Goal: Task Accomplishment & Management: Use online tool/utility

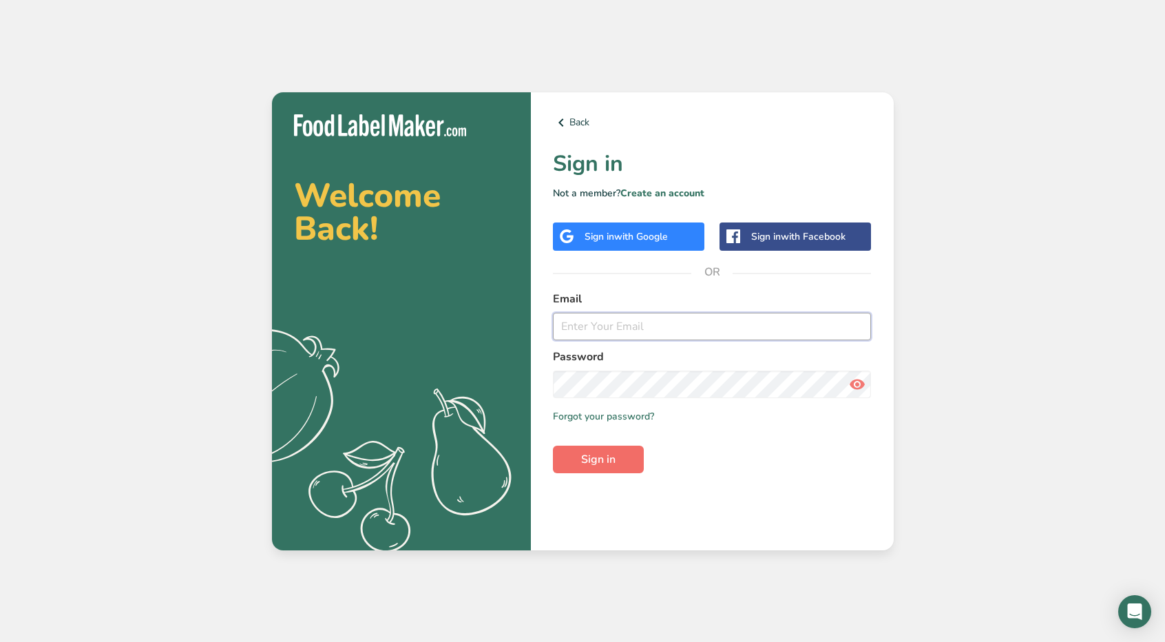
type input "[PERSON_NAME][EMAIL_ADDRESS][DOMAIN_NAME]"
click at [612, 463] on span "Sign in" at bounding box center [598, 459] width 34 height 17
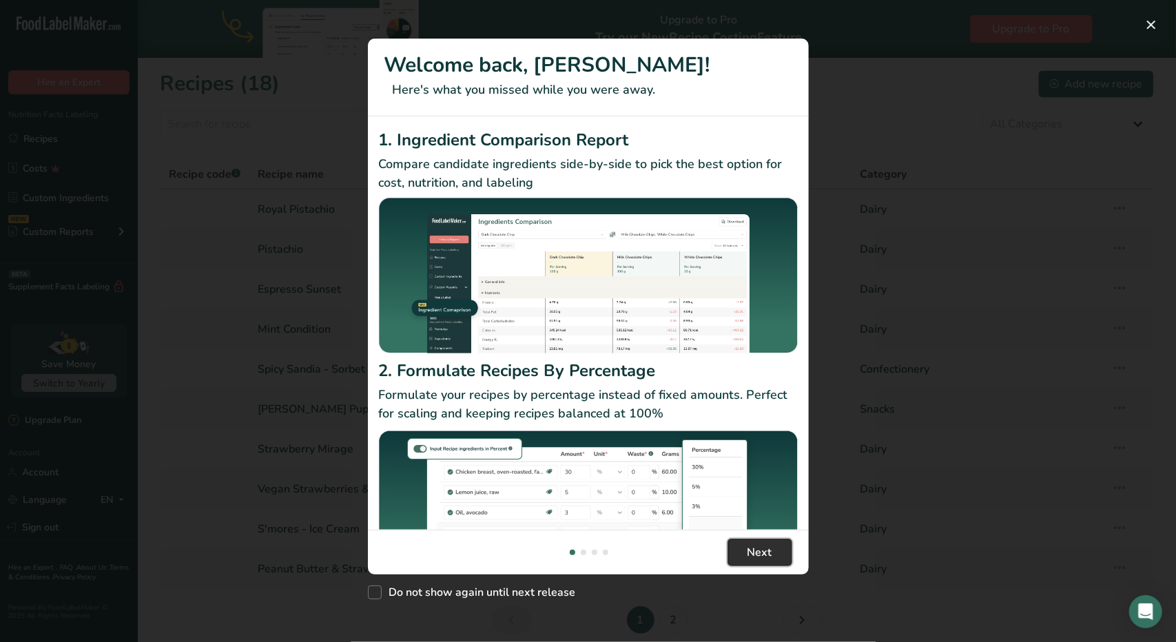
click at [754, 559] on span "Next" at bounding box center [759, 552] width 25 height 17
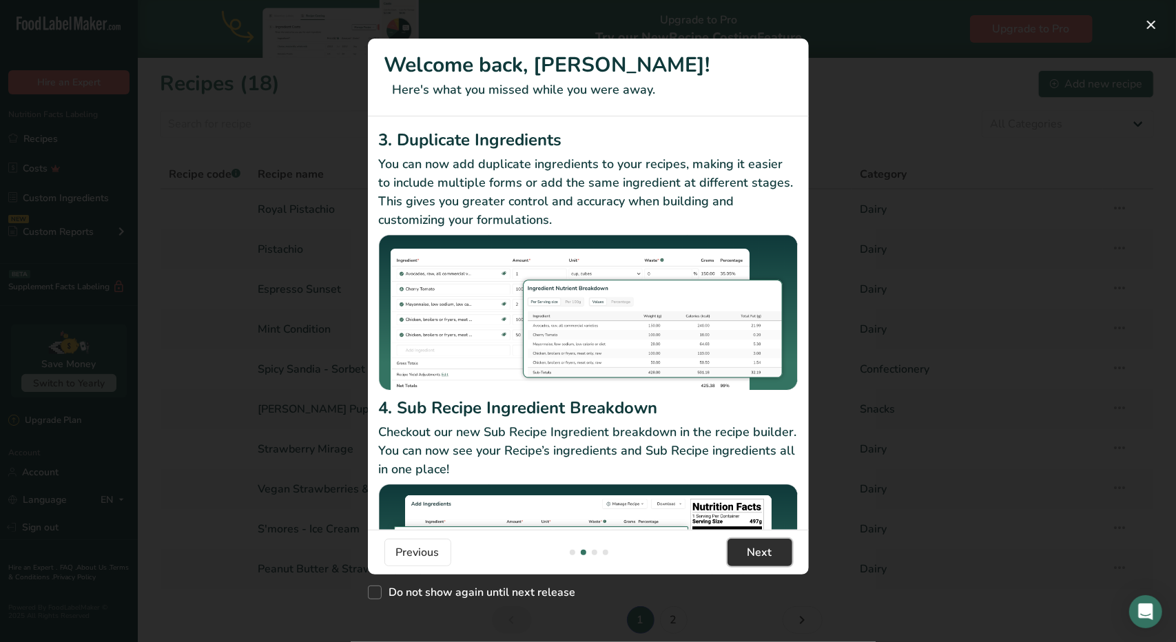
click at [754, 559] on span "Next" at bounding box center [759, 552] width 25 height 17
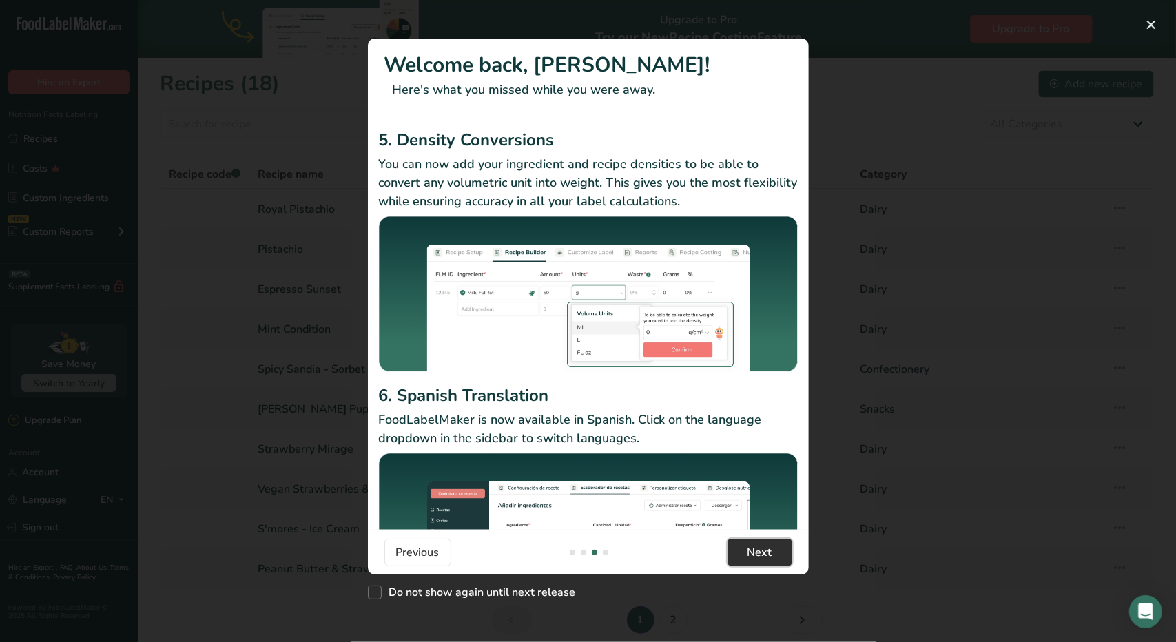
click at [754, 559] on span "Next" at bounding box center [759, 552] width 25 height 17
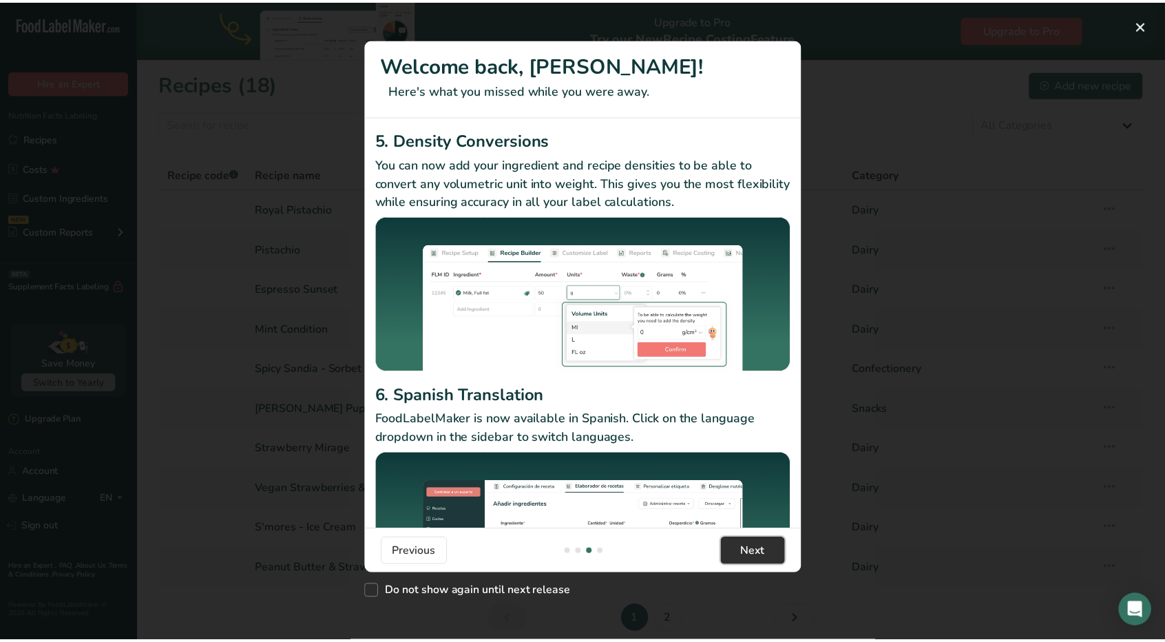
scroll to position [0, 1322]
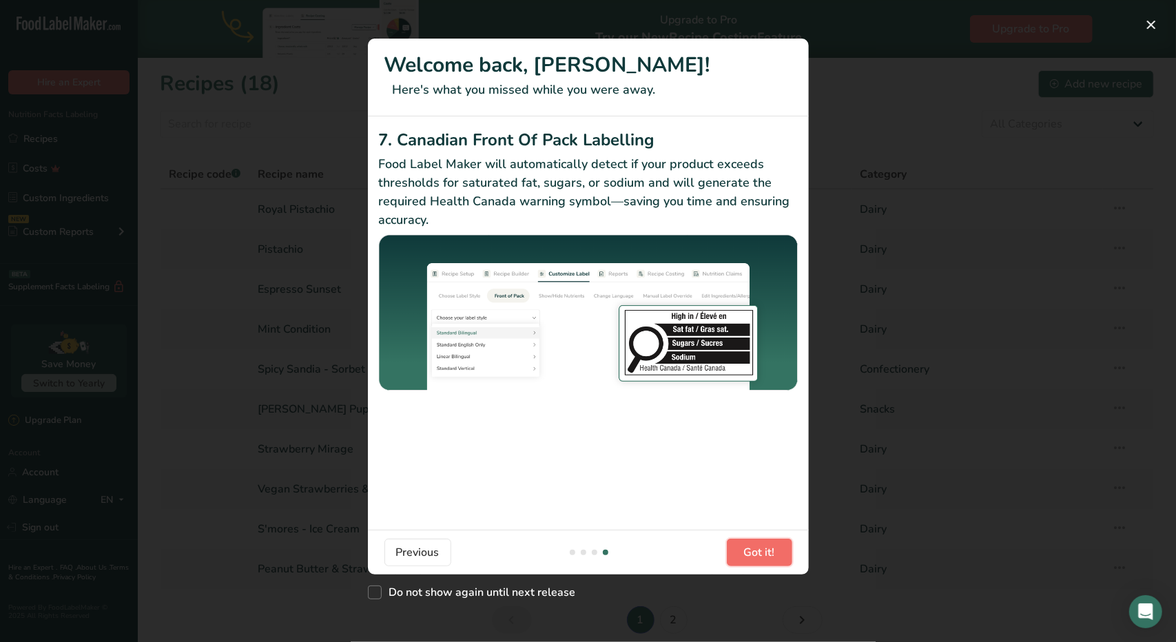
click at [754, 559] on span "Got it!" at bounding box center [759, 552] width 31 height 17
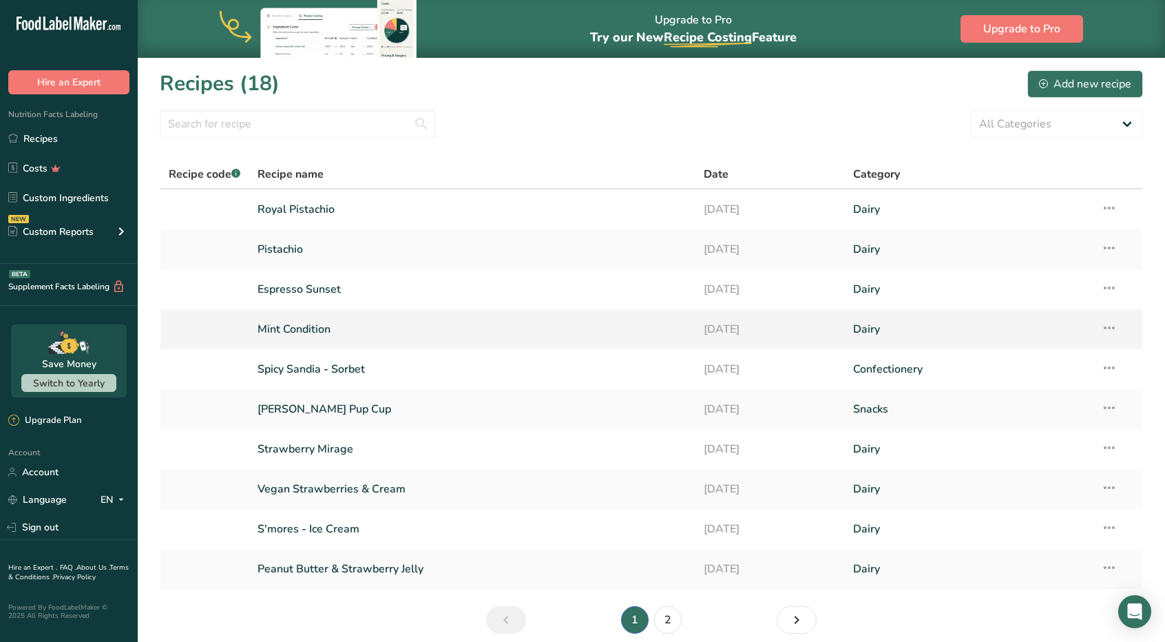
click at [300, 331] on link "Mint Condition" at bounding box center [473, 329] width 430 height 29
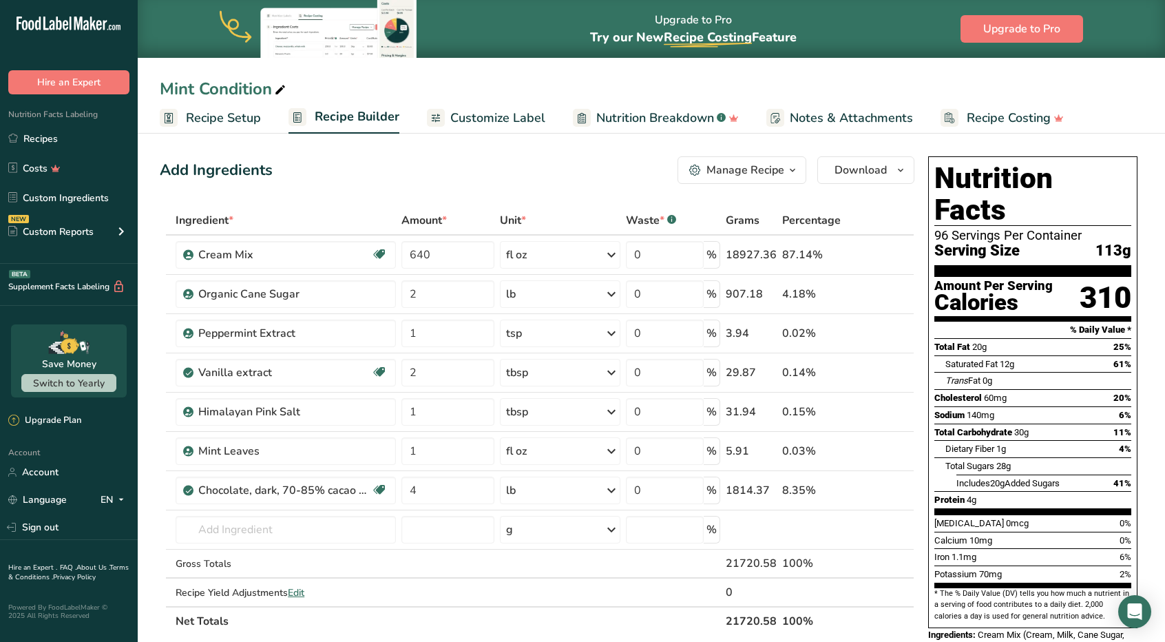
click at [842, 114] on span "Notes & Attachments" at bounding box center [851, 118] width 123 height 19
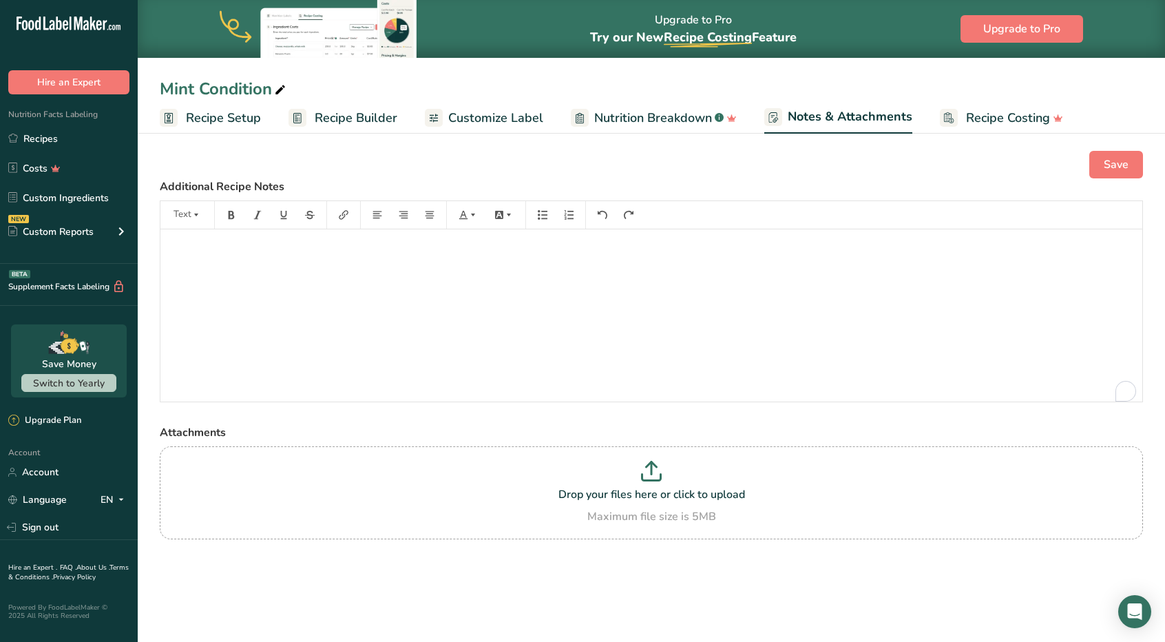
click at [466, 113] on span "Customize Label" at bounding box center [495, 118] width 95 height 19
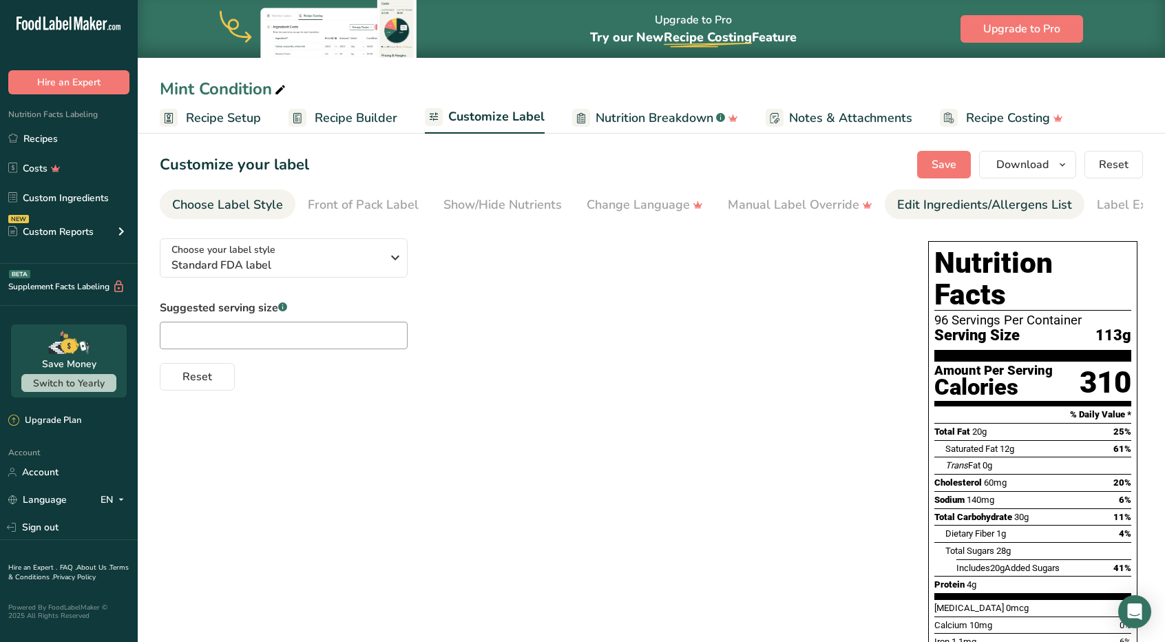
click at [931, 203] on div "Edit Ingredients/Allergens List" at bounding box center [985, 205] width 175 height 19
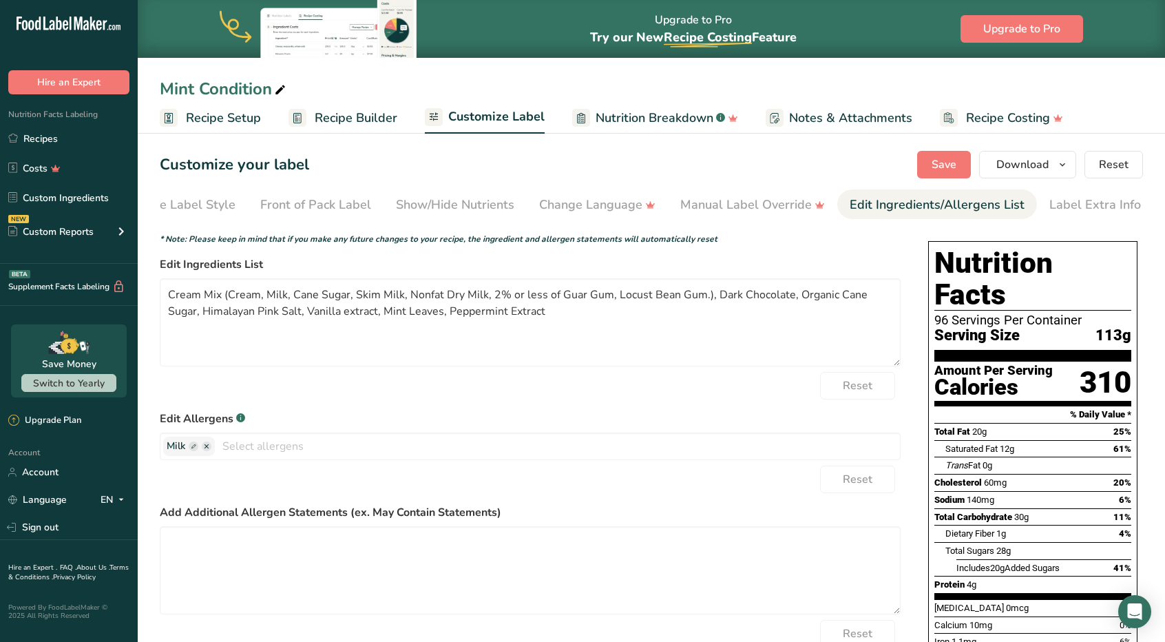
scroll to position [0, 50]
click at [763, 215] on link "Manual Label Override" at bounding box center [750, 204] width 145 height 31
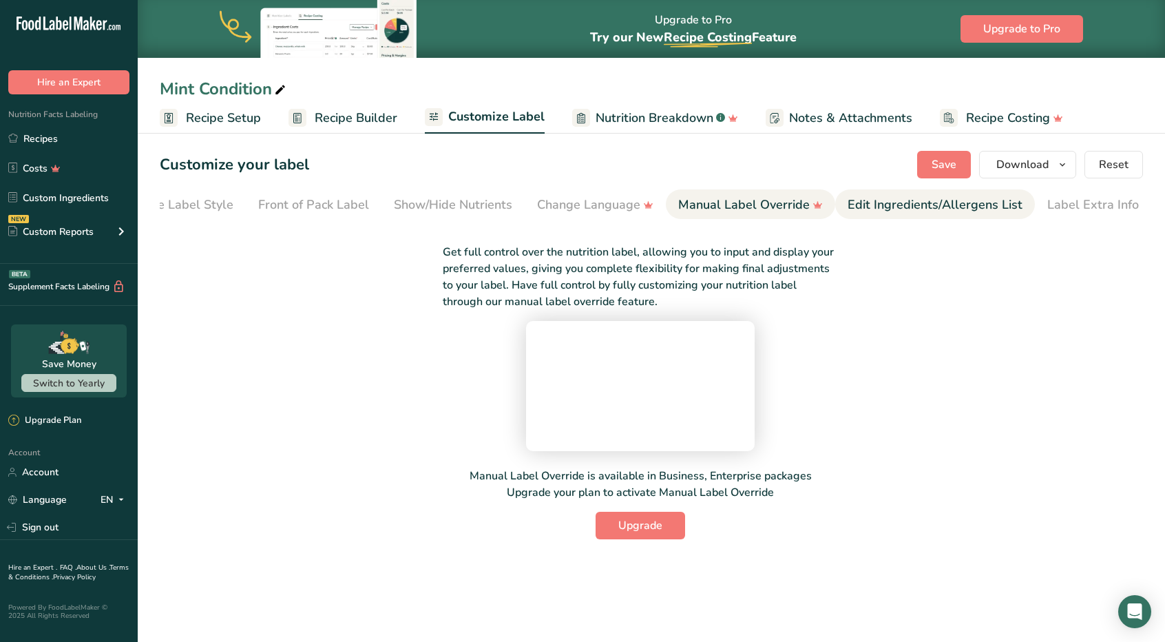
click at [942, 202] on div "Edit Ingredients/Allergens List" at bounding box center [935, 205] width 175 height 19
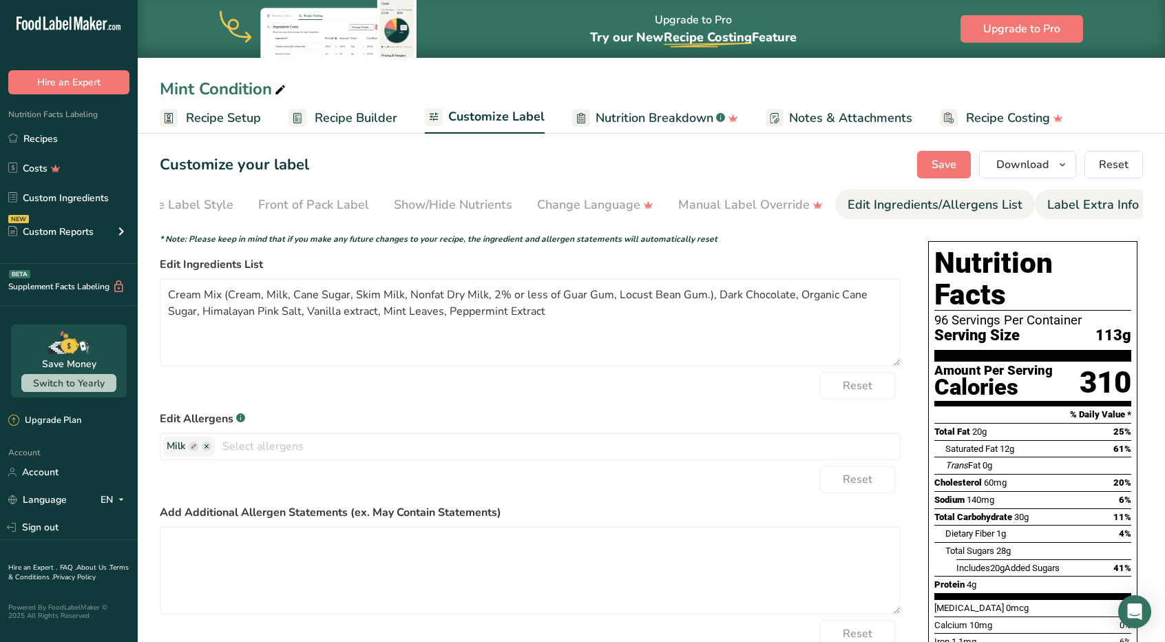
click at [1070, 200] on div "Label Extra Info" at bounding box center [1094, 205] width 92 height 19
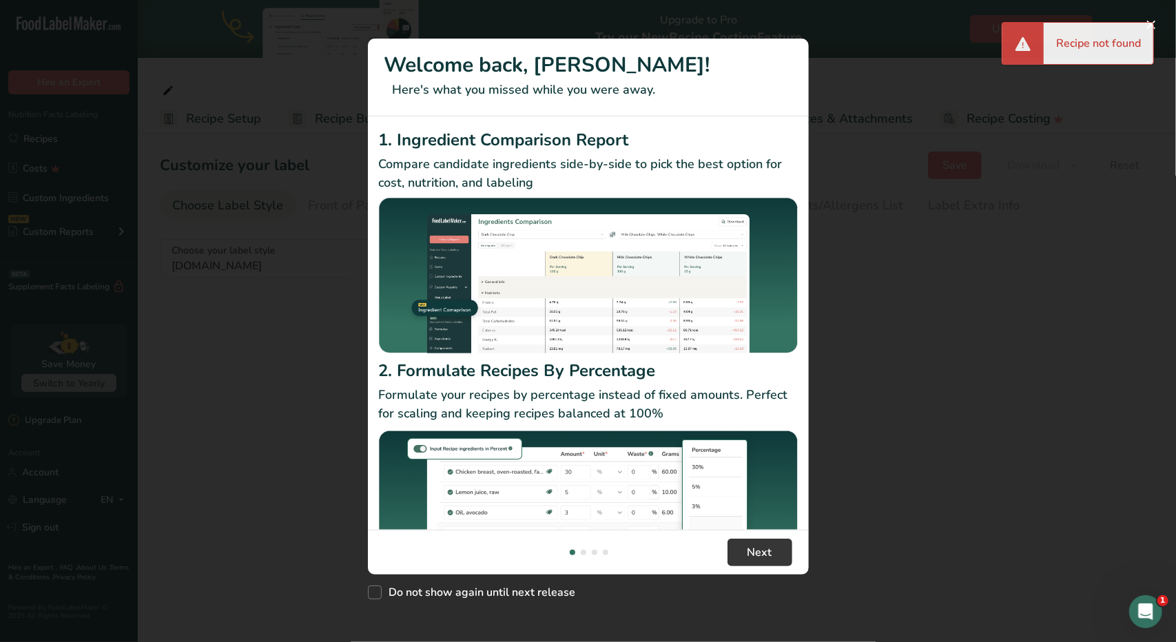
click at [423, 600] on div "Do not show again until next release" at bounding box center [588, 589] width 441 height 30
click at [426, 589] on span "Do not show again until next release" at bounding box center [479, 592] width 194 height 14
click at [377, 589] on input "Do not show again until next release" at bounding box center [372, 592] width 9 height 9
checkbox input "true"
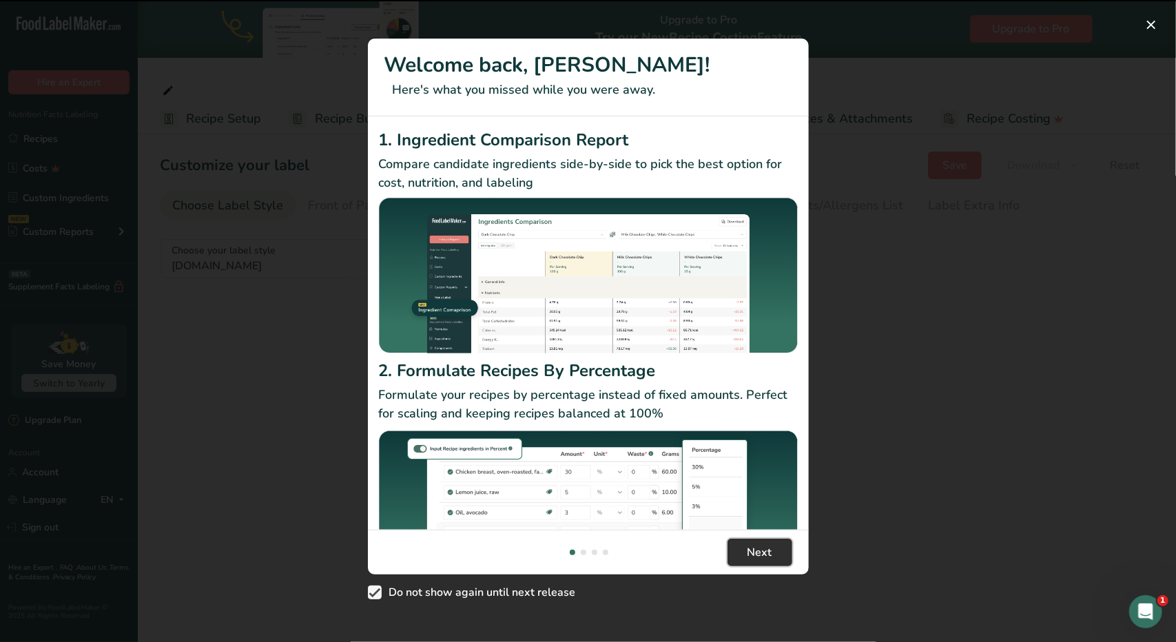
click at [751, 552] on span "Next" at bounding box center [759, 552] width 25 height 17
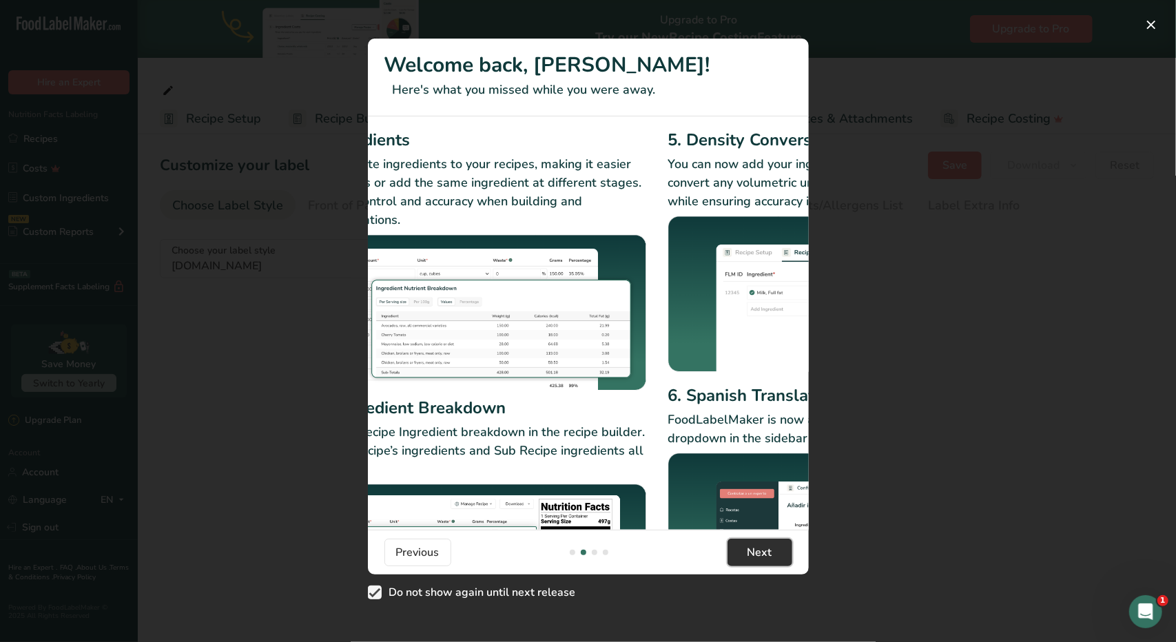
click at [751, 552] on span "Next" at bounding box center [759, 552] width 25 height 17
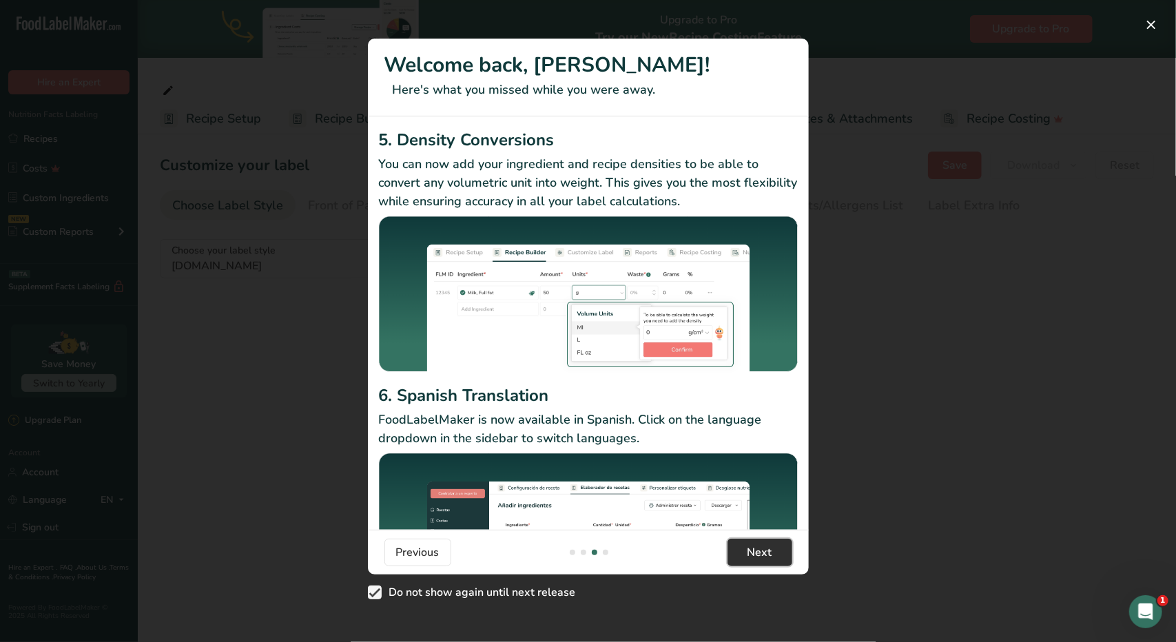
click at [751, 552] on span "Next" at bounding box center [759, 552] width 25 height 17
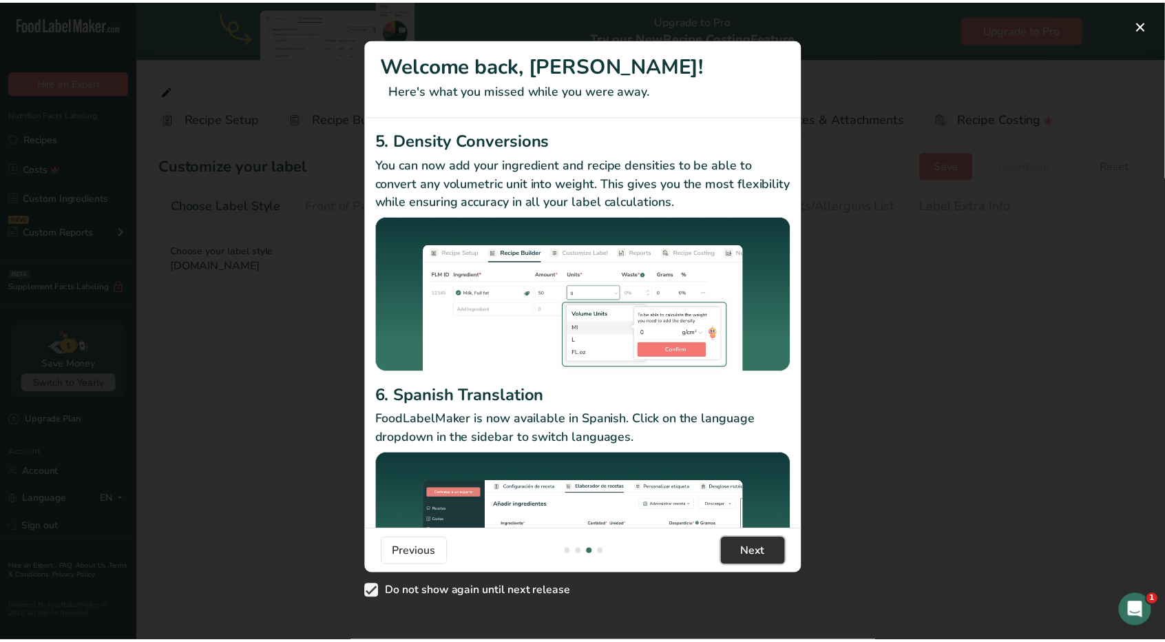
scroll to position [0, 1322]
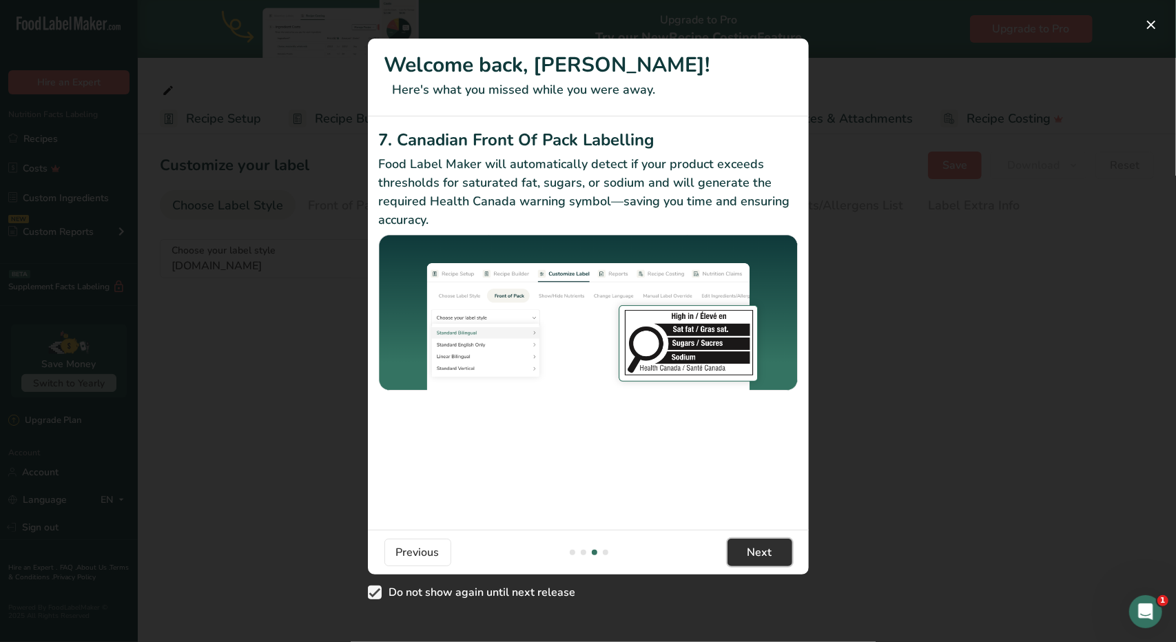
click at [751, 552] on span "Next" at bounding box center [759, 552] width 25 height 17
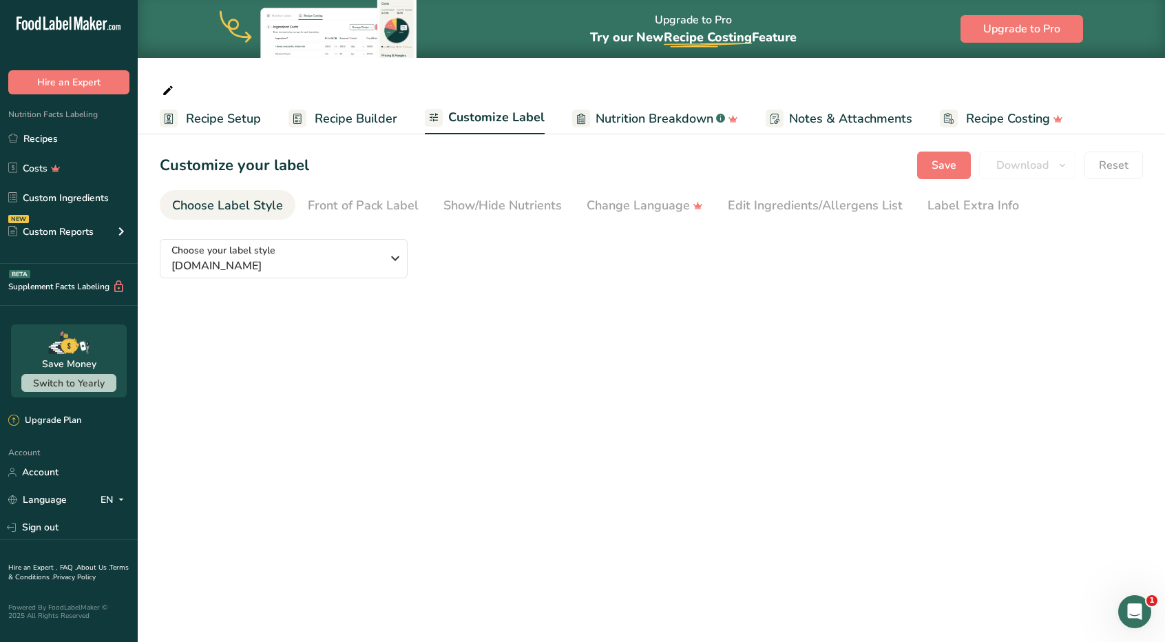
click at [751, 552] on button "Got it!" at bounding box center [762, 563] width 69 height 29
click at [970, 206] on div "Label Extra Info" at bounding box center [974, 205] width 92 height 19
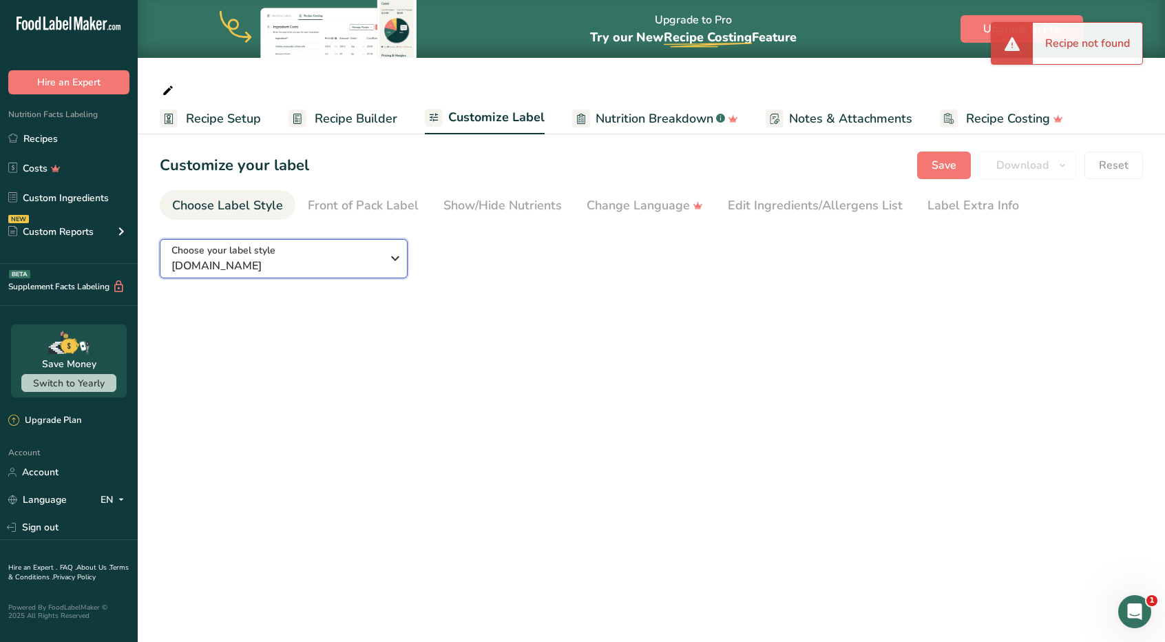
click at [360, 258] on span "labelTypes.null.name" at bounding box center [277, 266] width 210 height 17
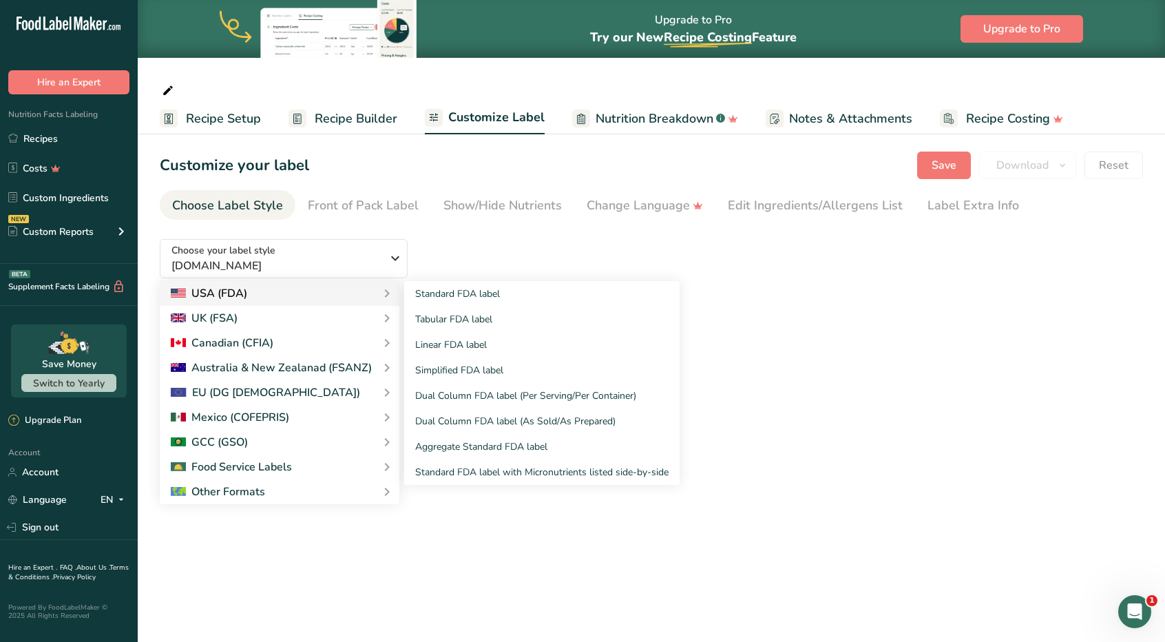
click at [331, 286] on div "USA (FDA)" at bounding box center [280, 293] width 218 height 17
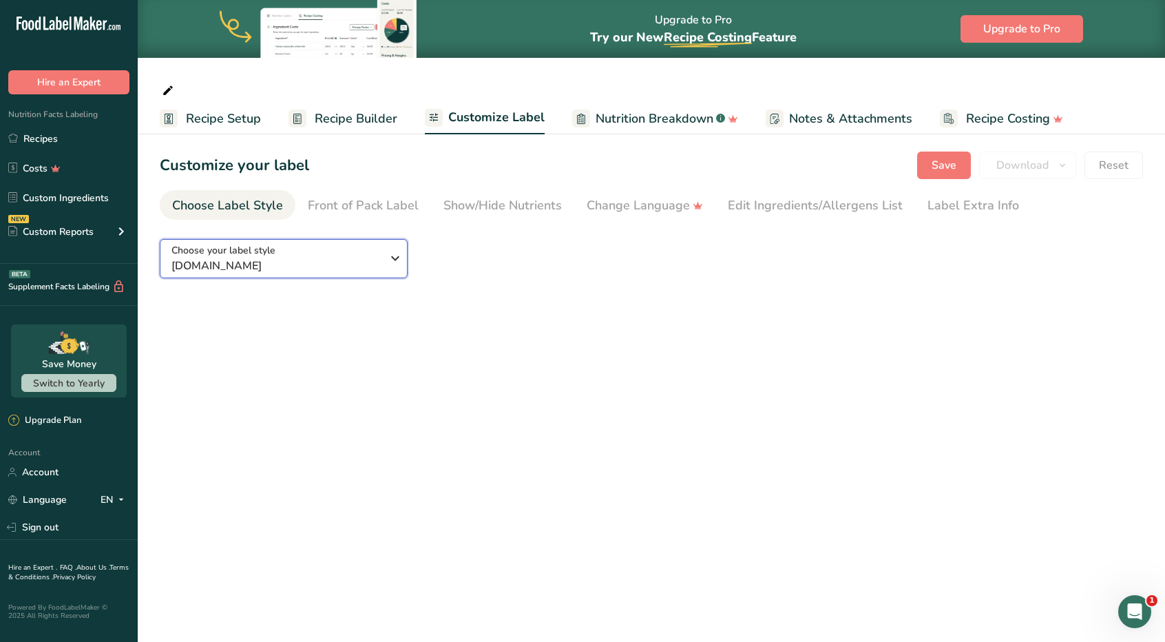
click at [397, 253] on icon "button" at bounding box center [395, 258] width 17 height 25
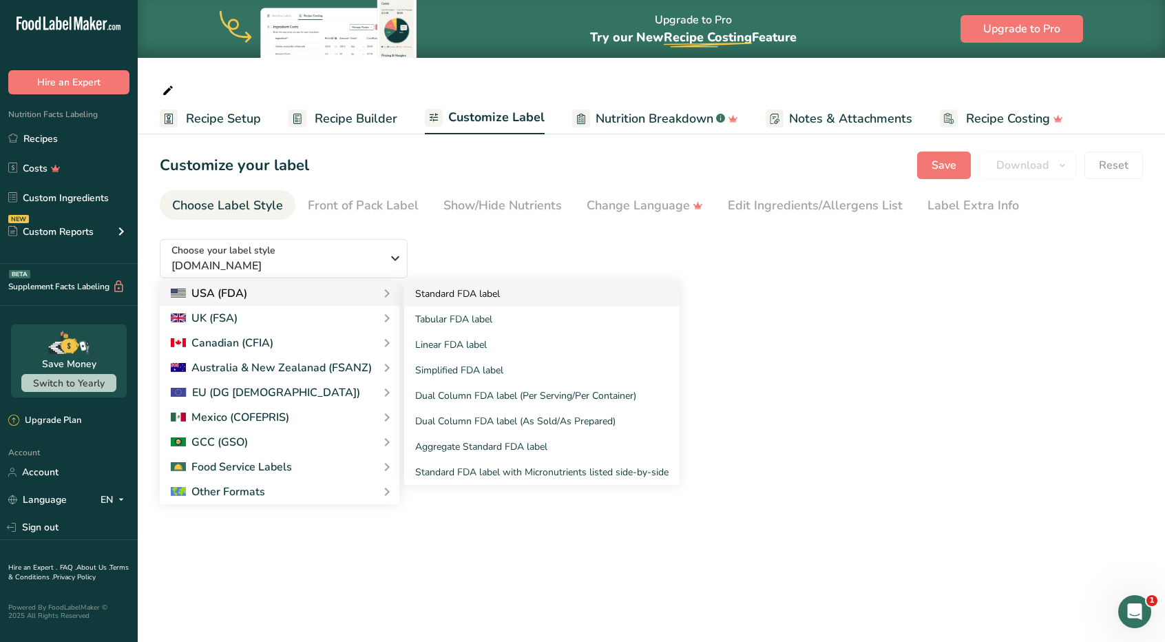
click at [441, 294] on link "Standard FDA label" at bounding box center [542, 293] width 276 height 25
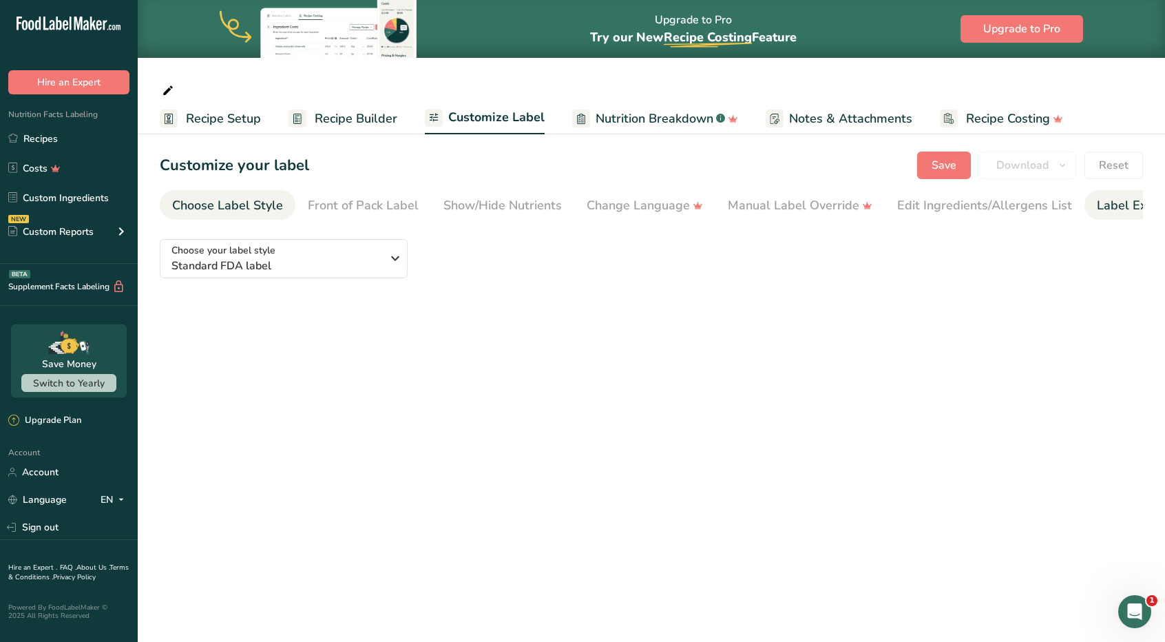
click at [1125, 207] on div "Label Extra Info" at bounding box center [1143, 205] width 92 height 19
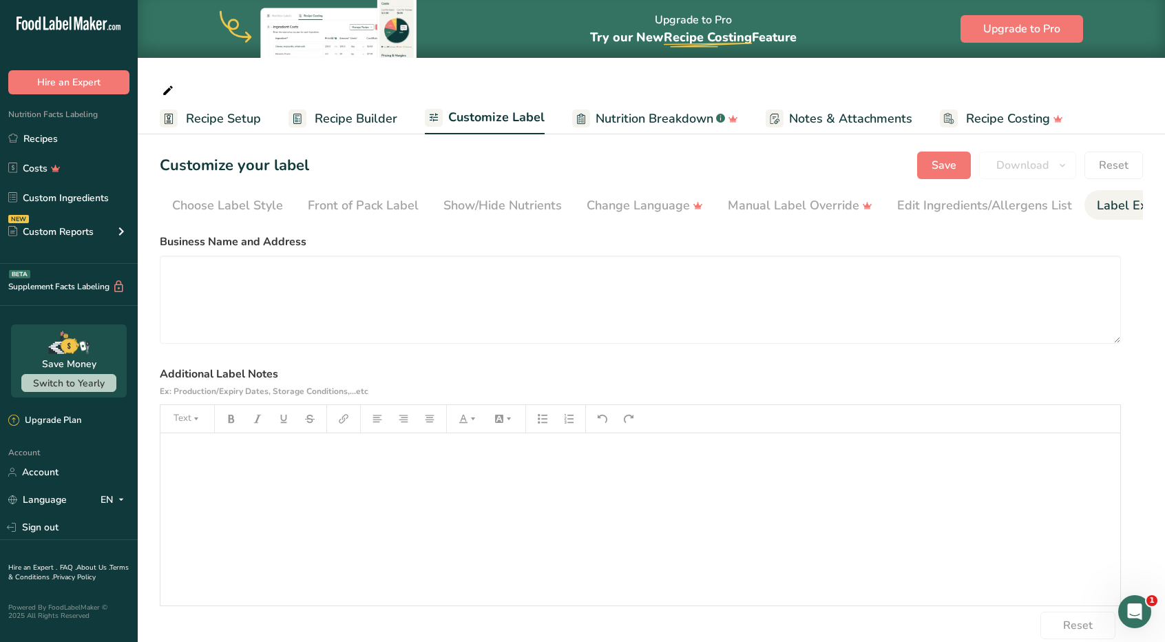
scroll to position [0, 50]
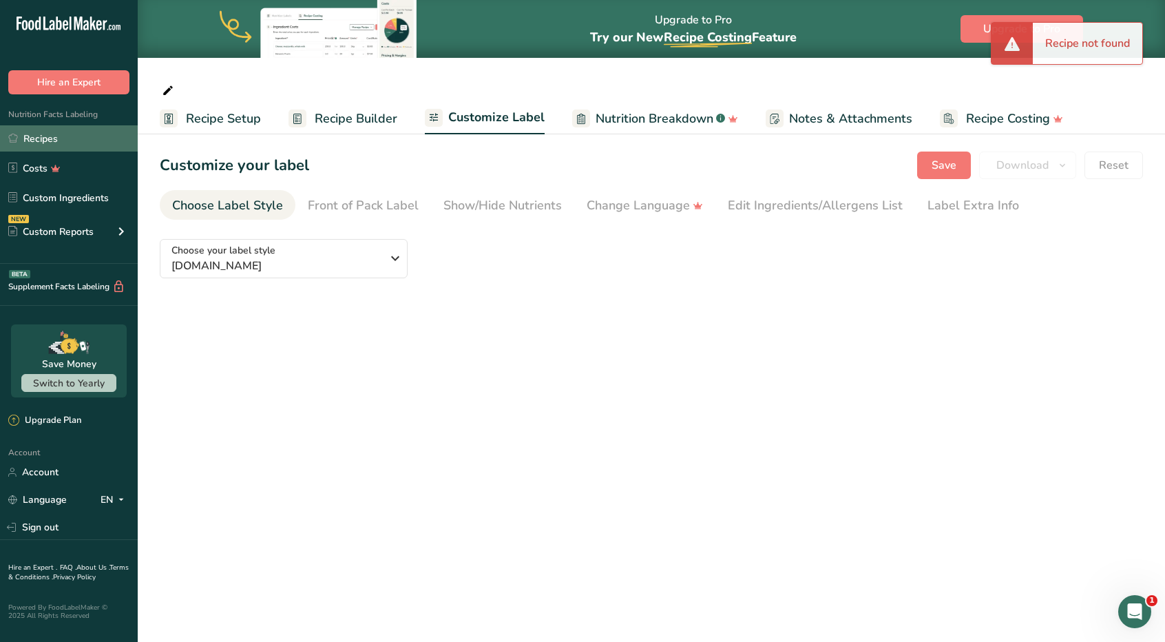
click at [45, 139] on link "Recipes" at bounding box center [69, 138] width 138 height 26
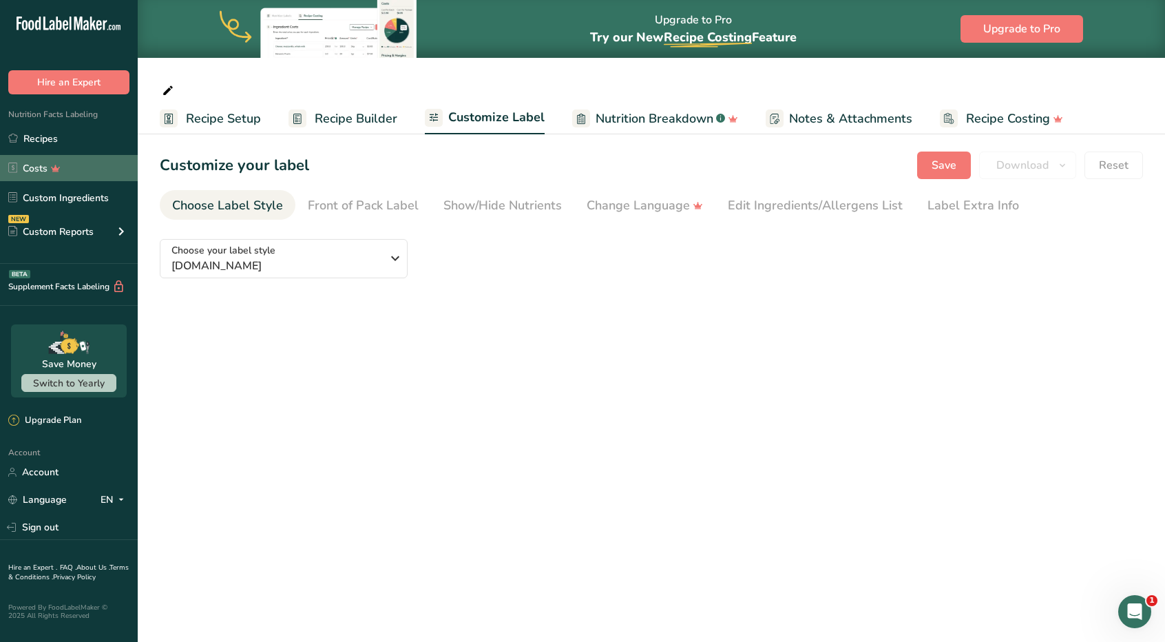
click at [41, 170] on link "Costs" at bounding box center [69, 168] width 138 height 26
click at [50, 138] on link "Recipes" at bounding box center [69, 138] width 138 height 26
click at [68, 198] on link "Custom Ingredients" at bounding box center [69, 198] width 138 height 26
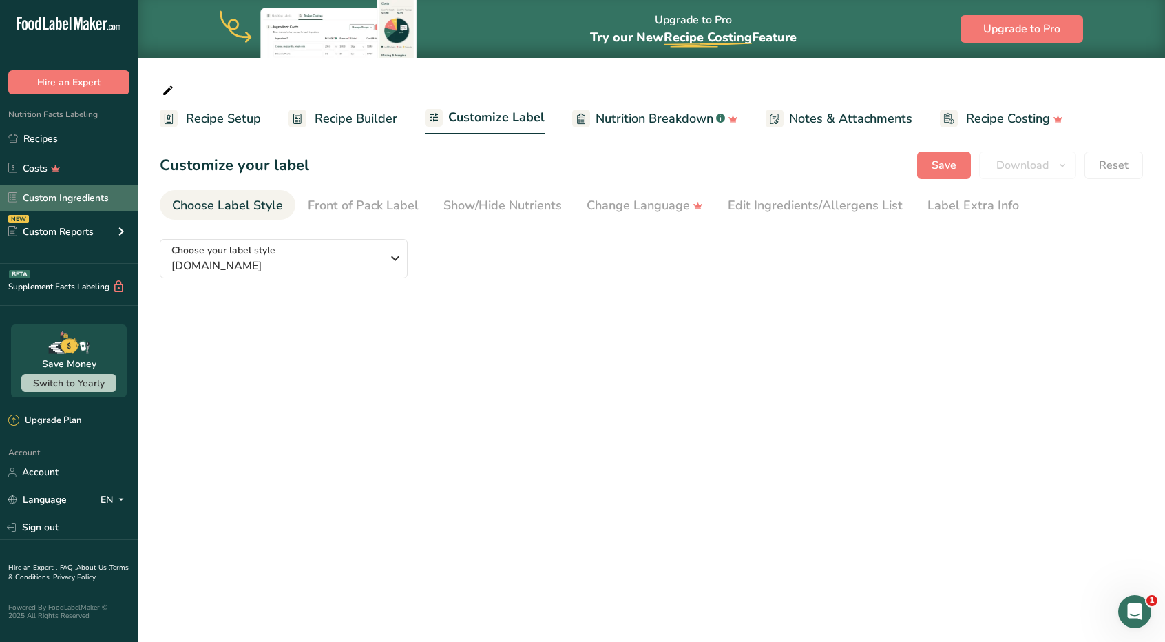
click at [68, 198] on link "Custom Ingredients" at bounding box center [69, 198] width 138 height 26
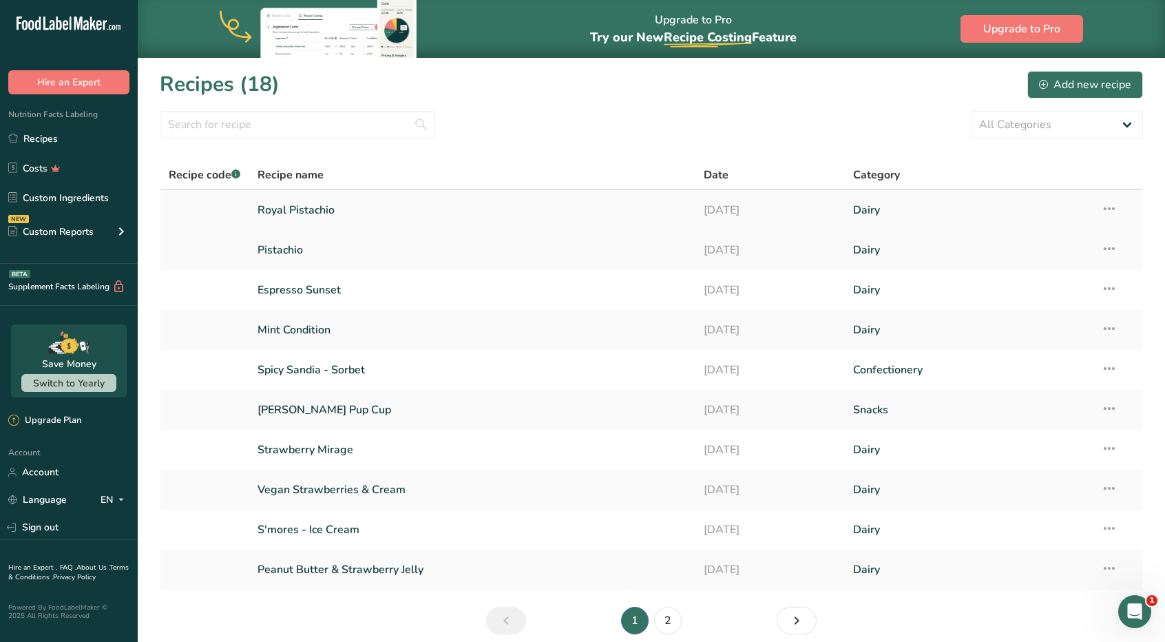
click at [331, 208] on link "Royal Pistachio" at bounding box center [473, 210] width 430 height 29
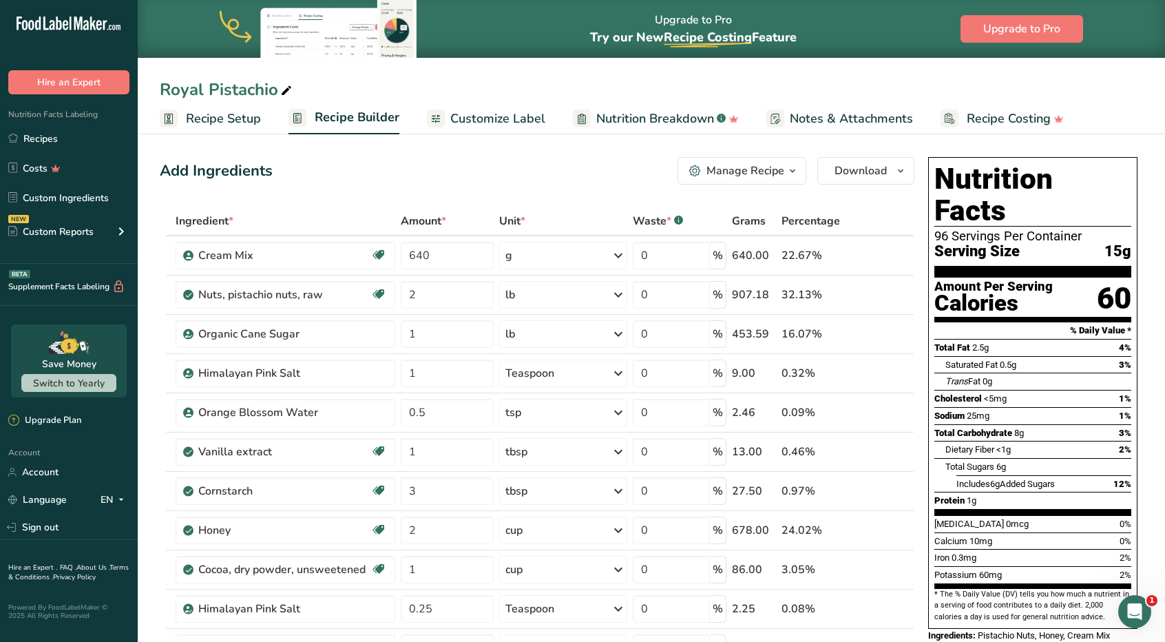
click at [511, 115] on span "Customize Label" at bounding box center [497, 119] width 95 height 19
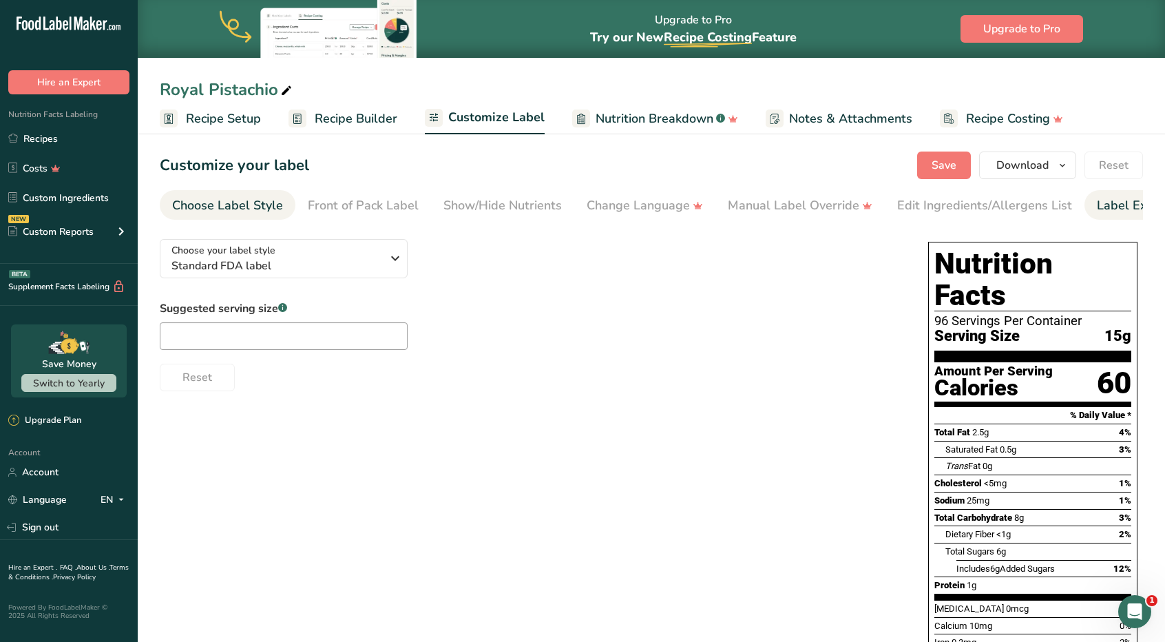
click at [1097, 198] on div "Label Extra Info" at bounding box center [1143, 205] width 92 height 19
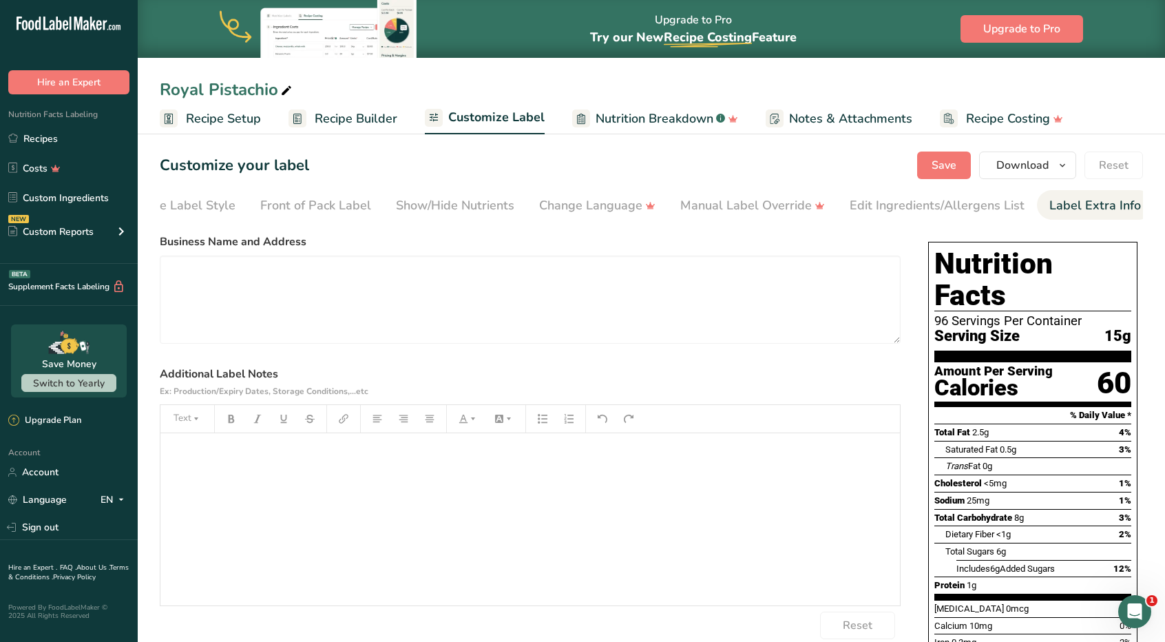
scroll to position [0, 50]
paste textarea "Prepared in a facility that also processes common allergens, including eggs, wh…"
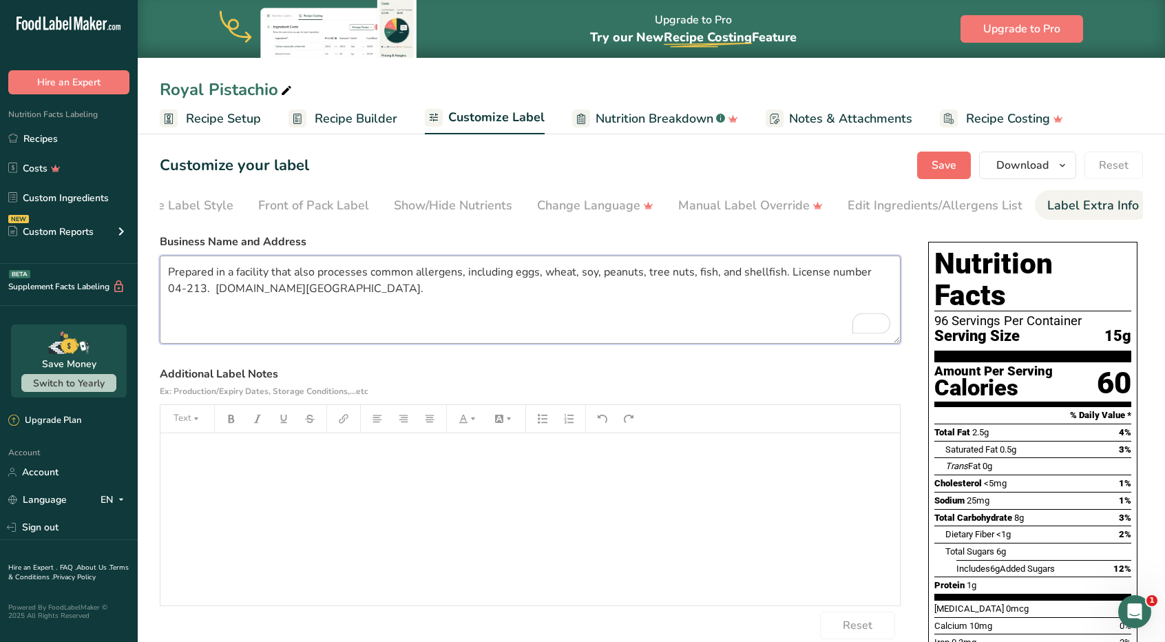
type textarea "Prepared in a facility that also processes common allergens, including eggs, wh…"
click at [963, 166] on button "Save" at bounding box center [944, 166] width 54 height 28
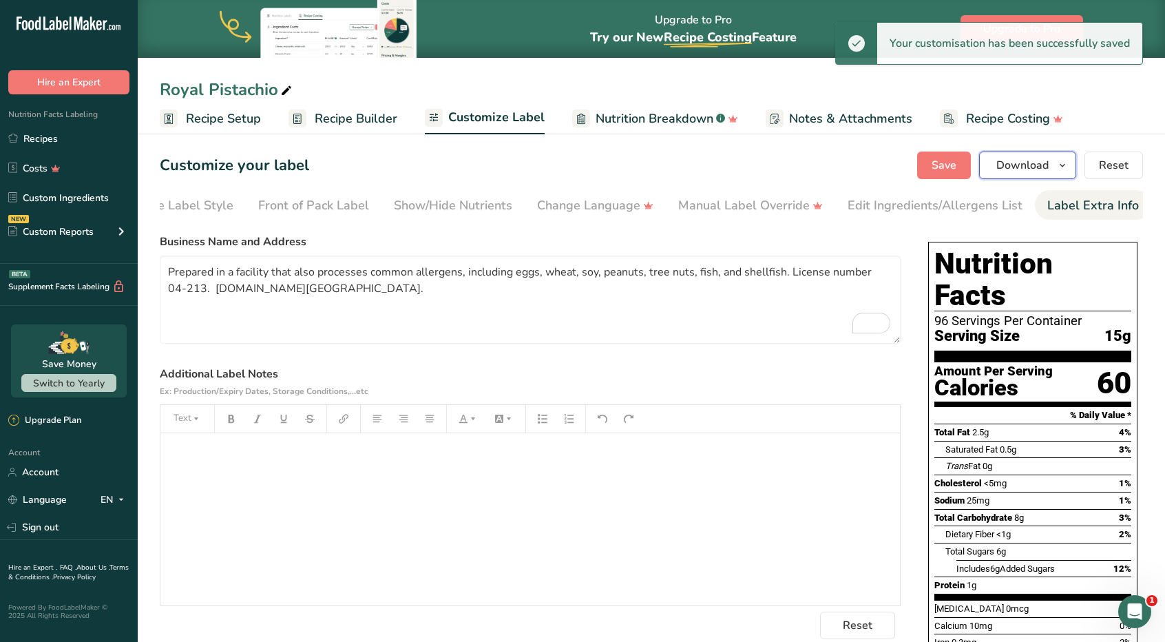
click at [1068, 171] on icon "button" at bounding box center [1062, 165] width 11 height 17
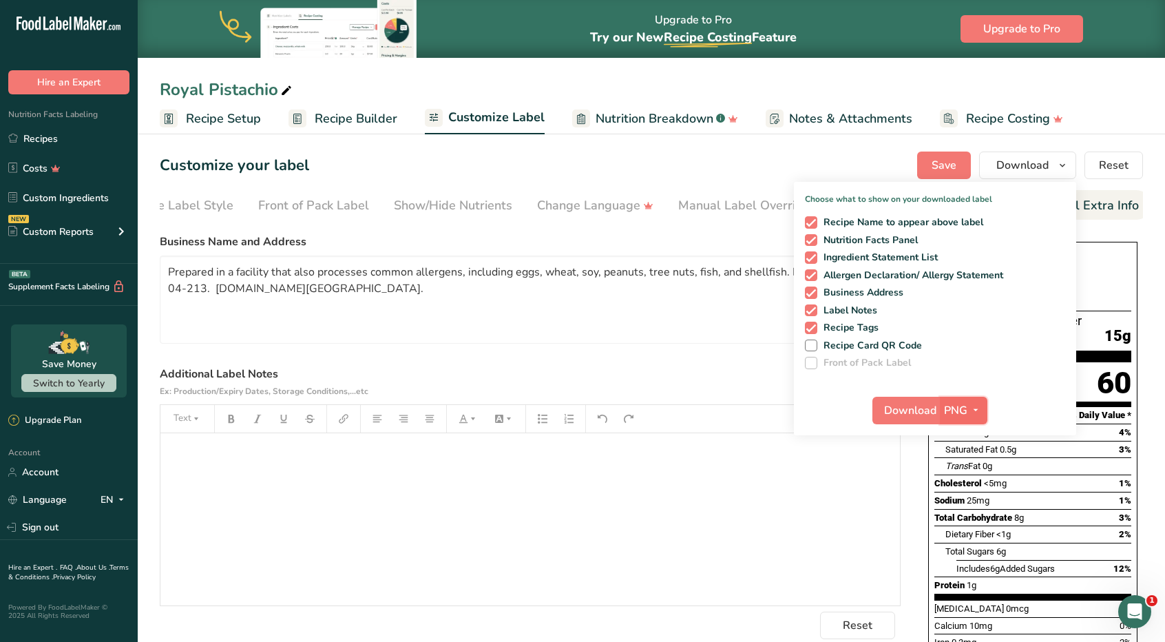
click at [967, 413] on span "PNG" at bounding box center [955, 410] width 23 height 17
click at [964, 501] on link "PDF" at bounding box center [966, 506] width 44 height 23
click at [927, 408] on span "Download" at bounding box center [911, 410] width 52 height 17
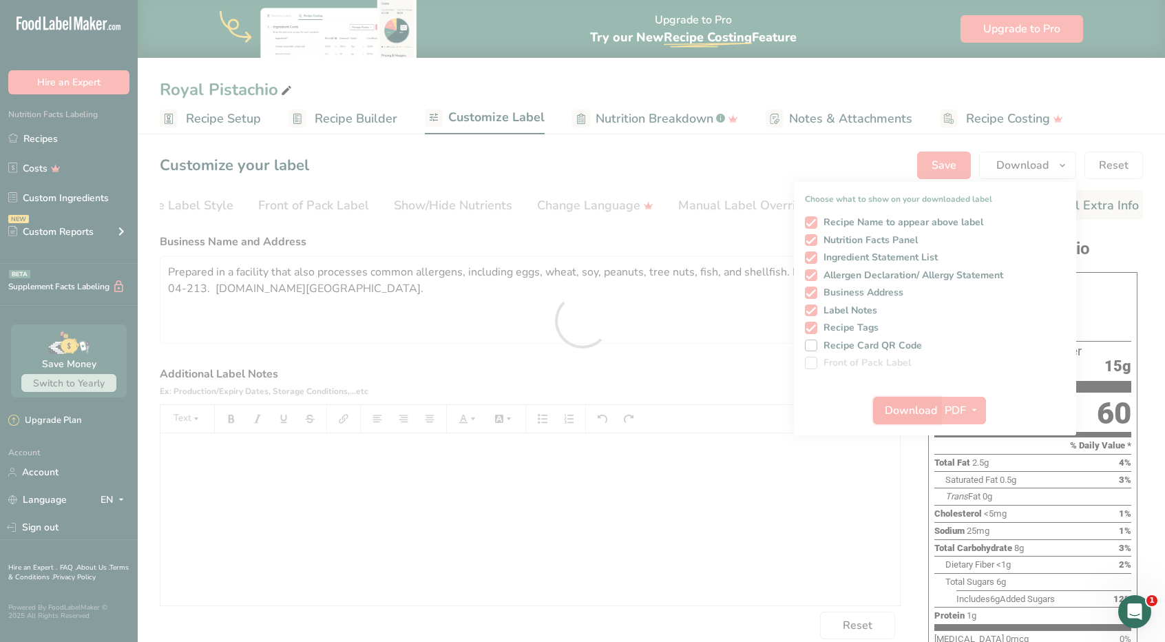
scroll to position [0, 0]
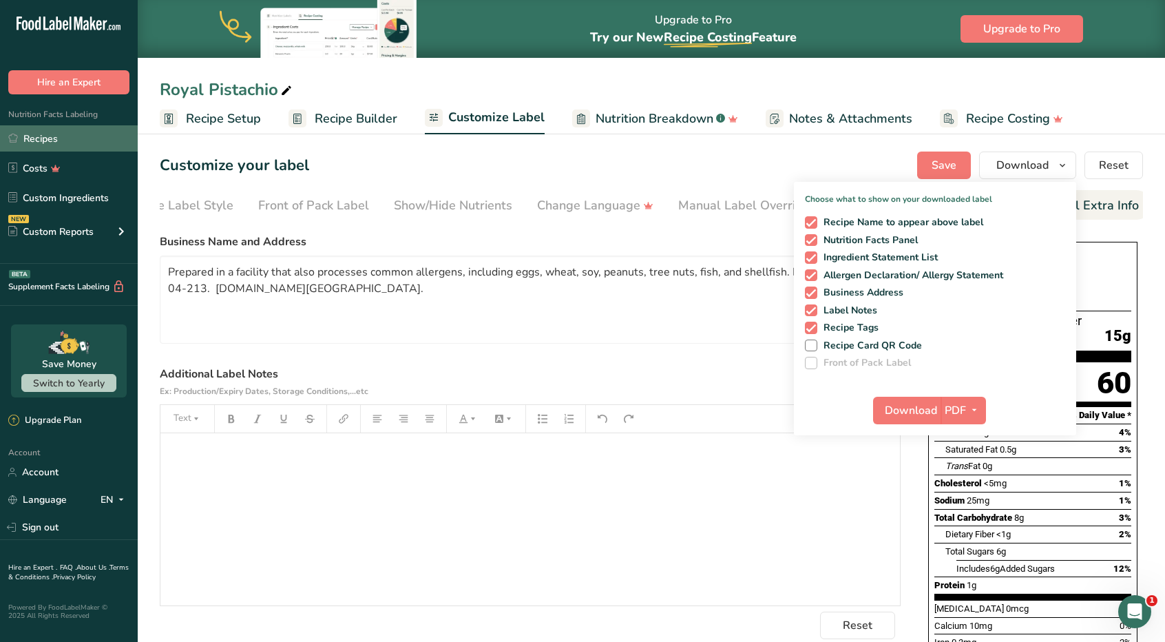
click at [47, 132] on link "Recipes" at bounding box center [69, 138] width 138 height 26
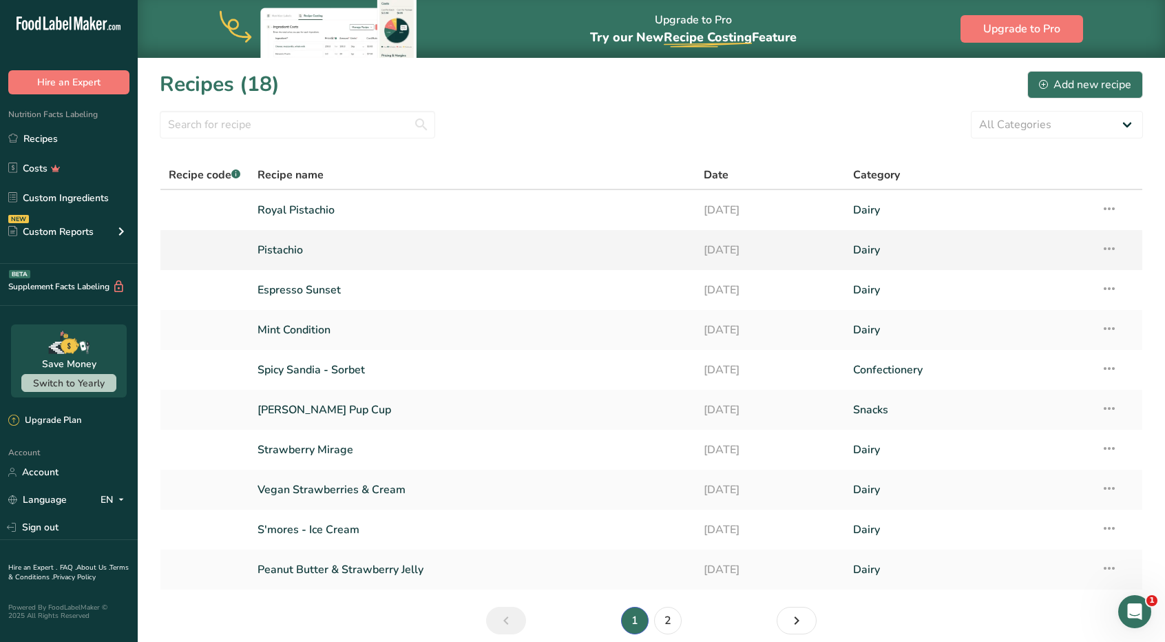
click at [299, 256] on link "Pistachio" at bounding box center [473, 250] width 430 height 29
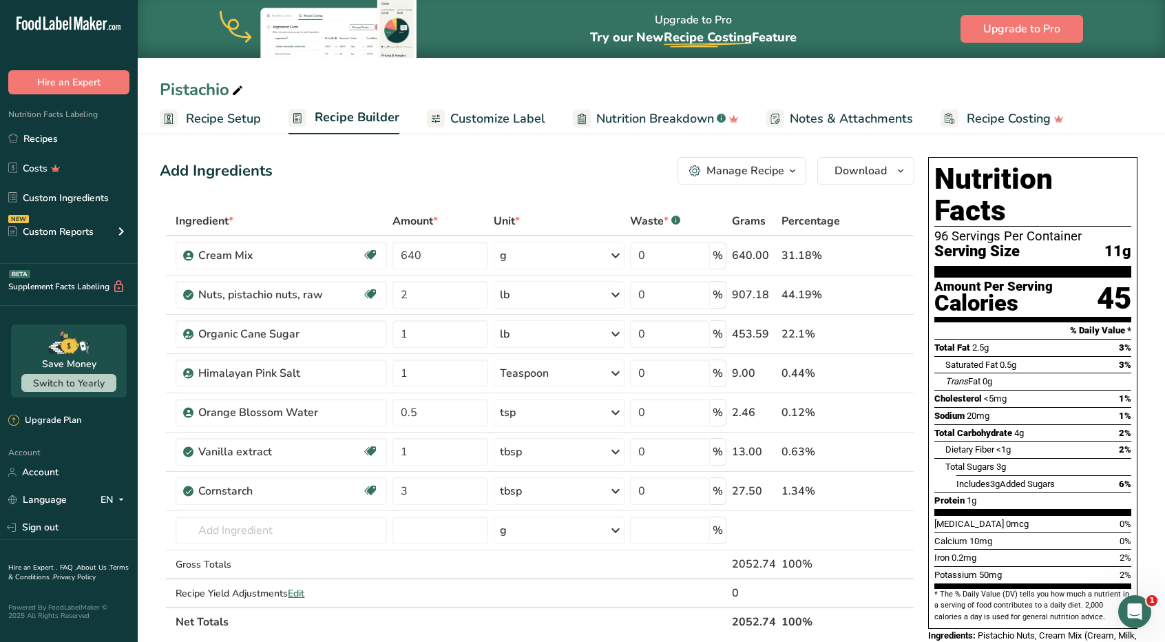
click at [865, 119] on span "Notes & Attachments" at bounding box center [851, 119] width 123 height 19
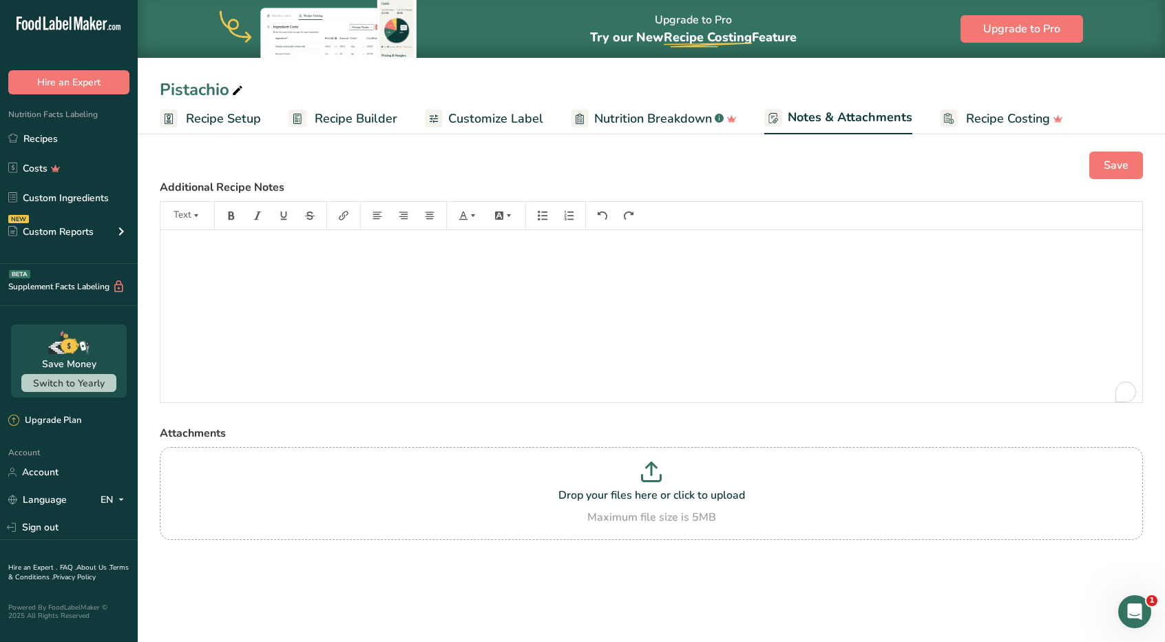
click at [495, 115] on span "Customize Label" at bounding box center [495, 119] width 95 height 19
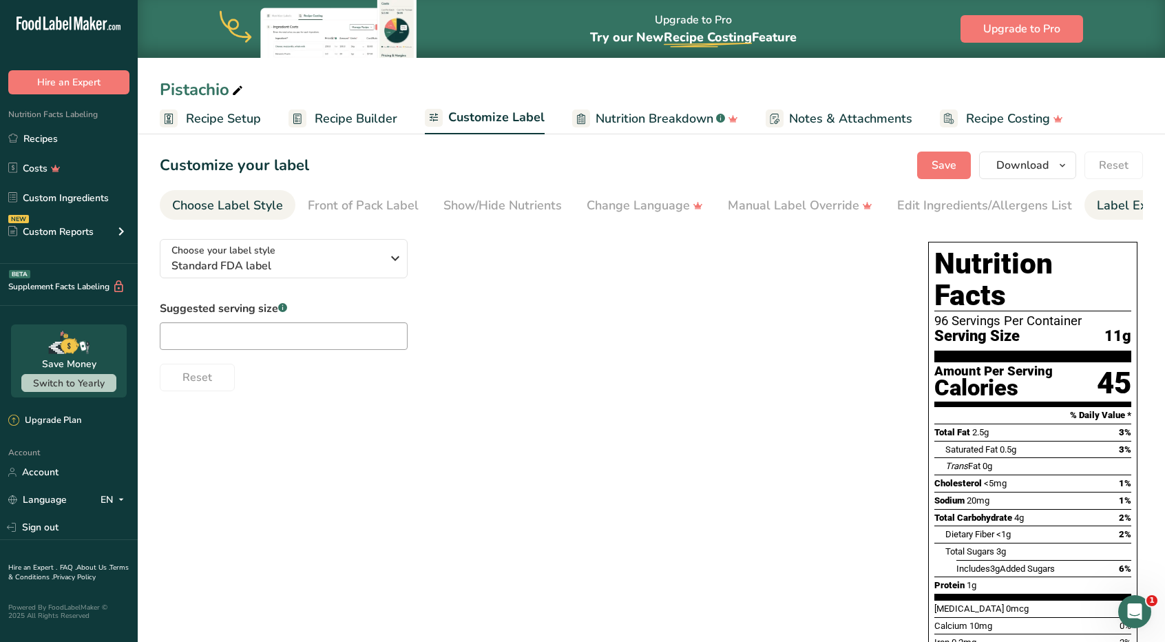
click at [1097, 207] on div "Label Extra Info" at bounding box center [1143, 205] width 92 height 19
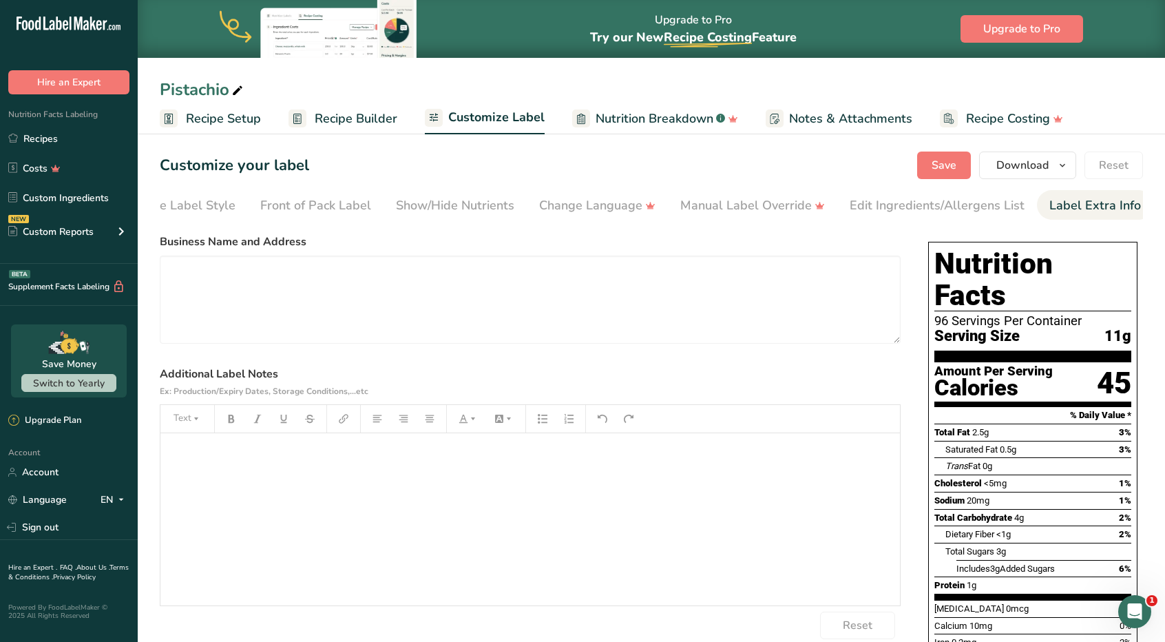
scroll to position [0, 50]
paste textarea "Prepared in a facility that also processes common allergens, including eggs, wh…"
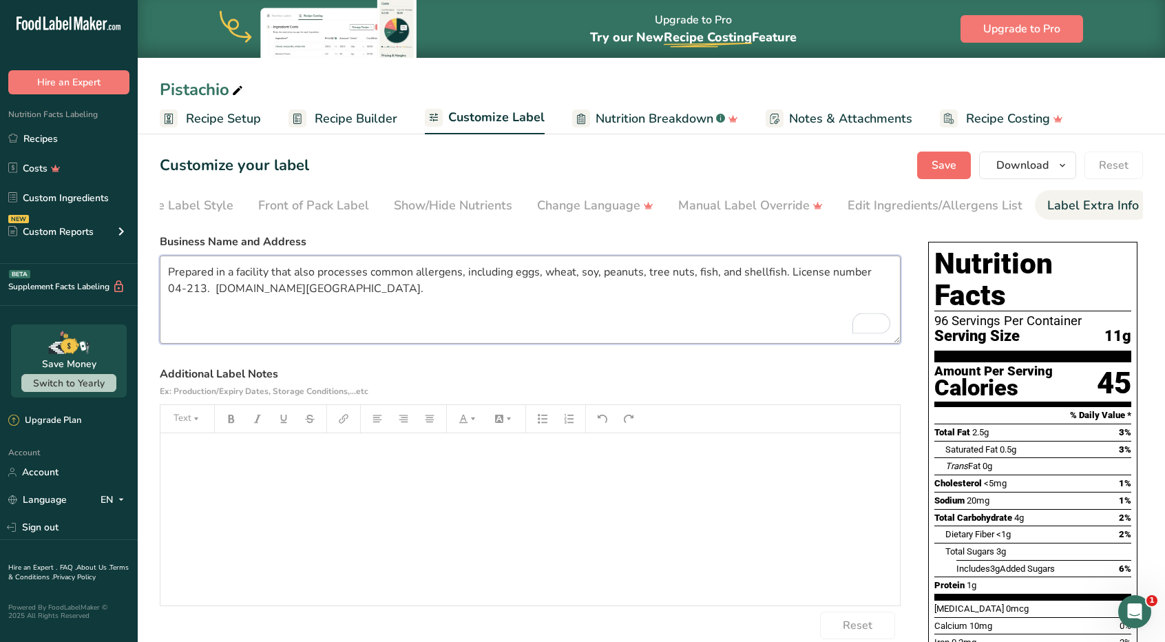
type textarea "Prepared in a facility that also processes common allergens, including eggs, wh…"
click at [934, 163] on button "Save" at bounding box center [944, 166] width 54 height 28
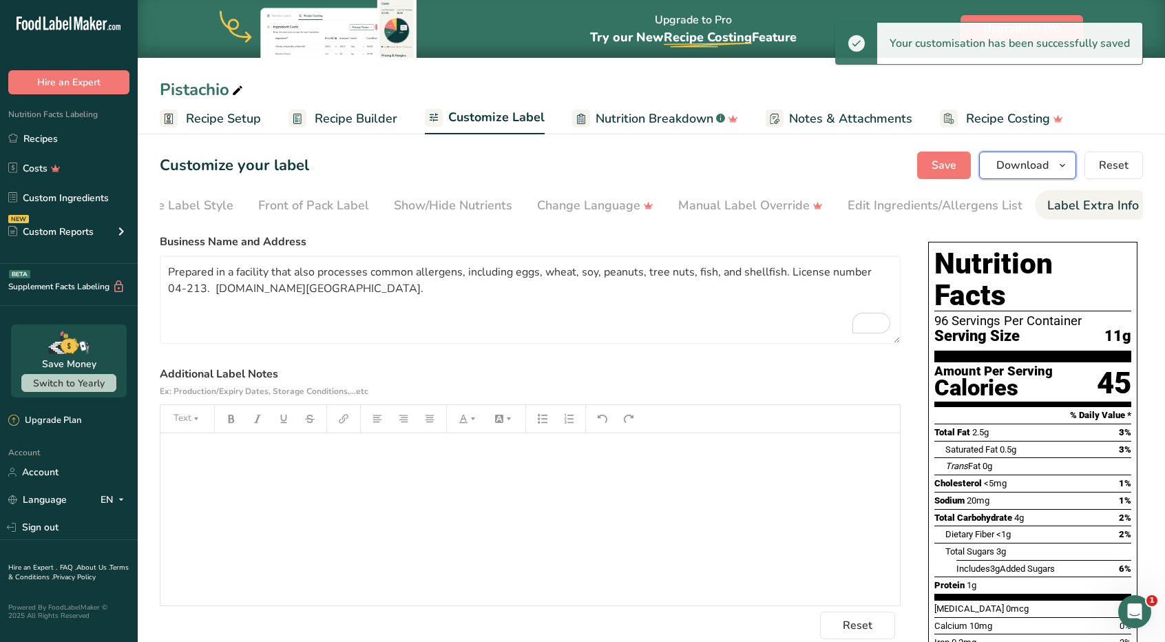
click at [1063, 163] on icon "button" at bounding box center [1062, 165] width 11 height 17
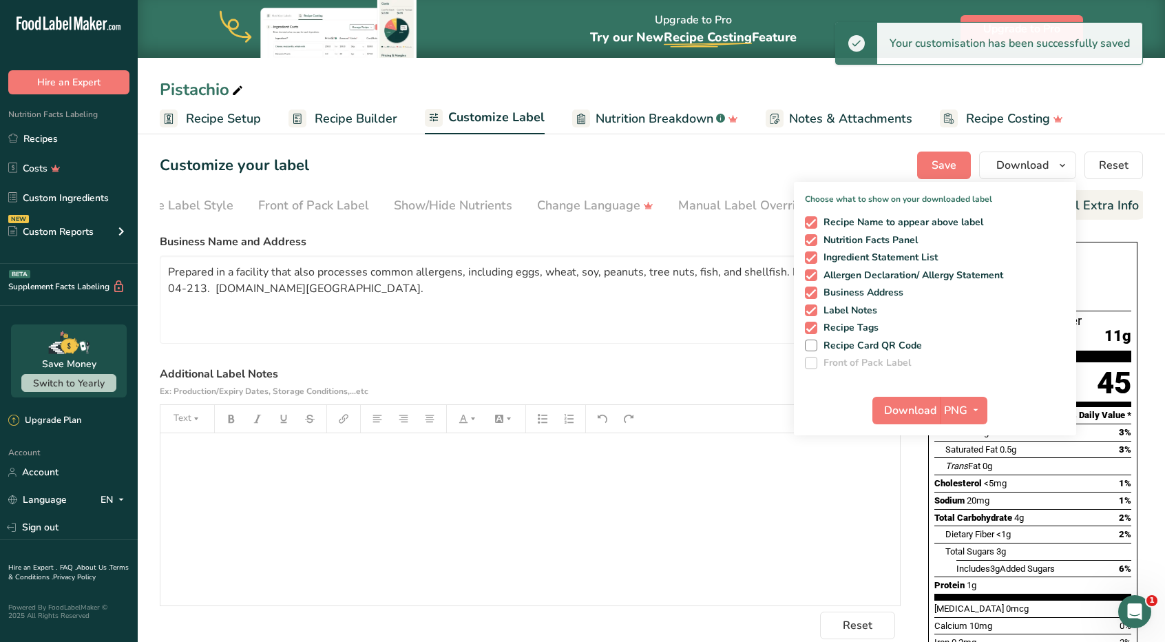
click at [986, 424] on div "Download PNG PNG BMP SVG PDF TXT" at bounding box center [935, 413] width 282 height 44
click at [984, 419] on button "PNG" at bounding box center [964, 411] width 48 height 28
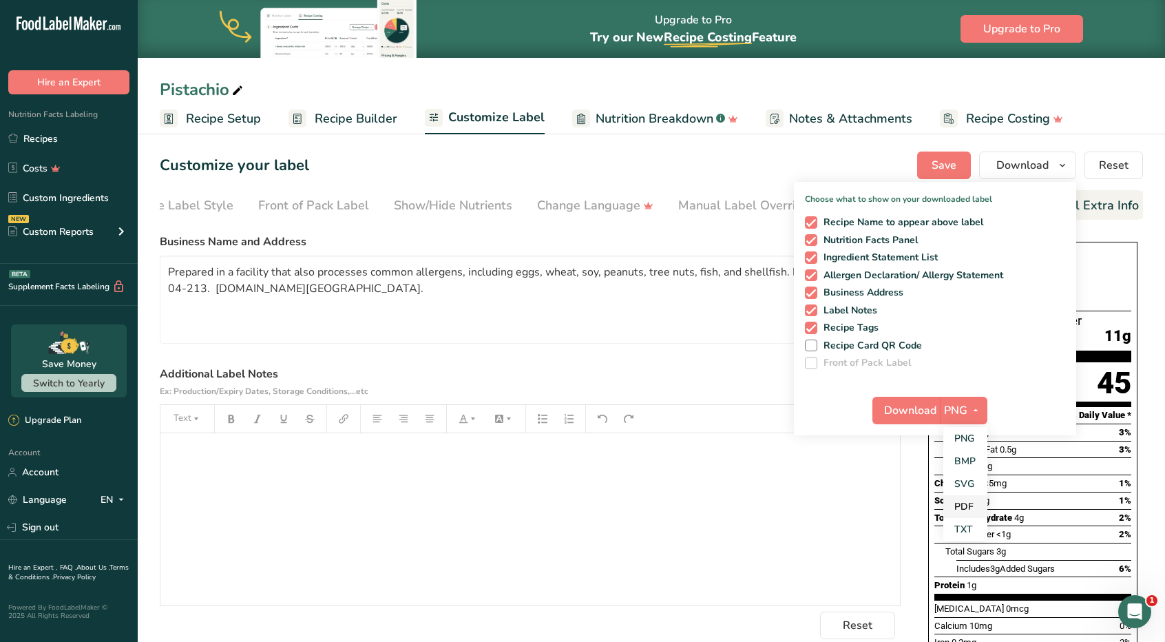
click at [971, 506] on link "PDF" at bounding box center [966, 506] width 44 height 23
click at [906, 403] on span "Download" at bounding box center [911, 410] width 52 height 17
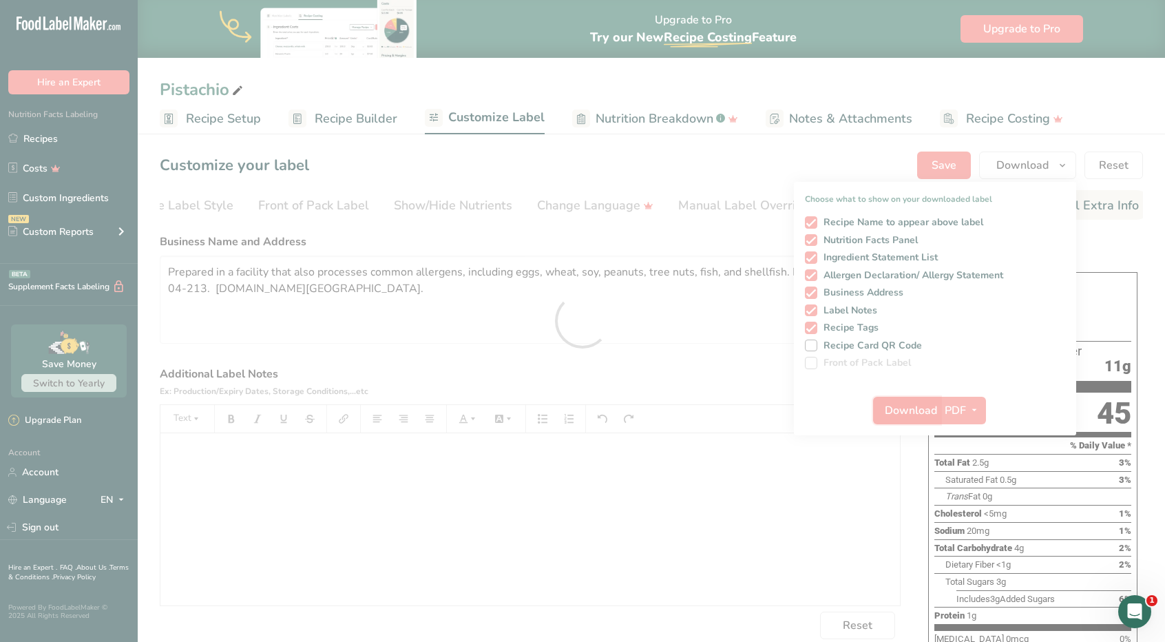
scroll to position [0, 0]
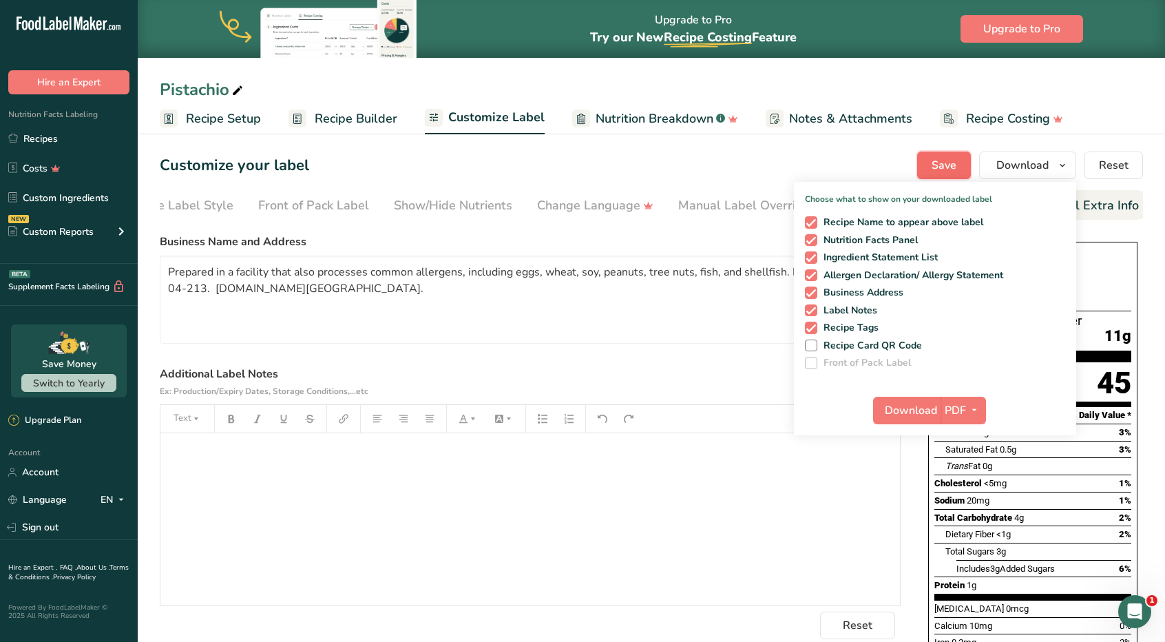
click at [946, 156] on button "Save" at bounding box center [944, 166] width 54 height 28
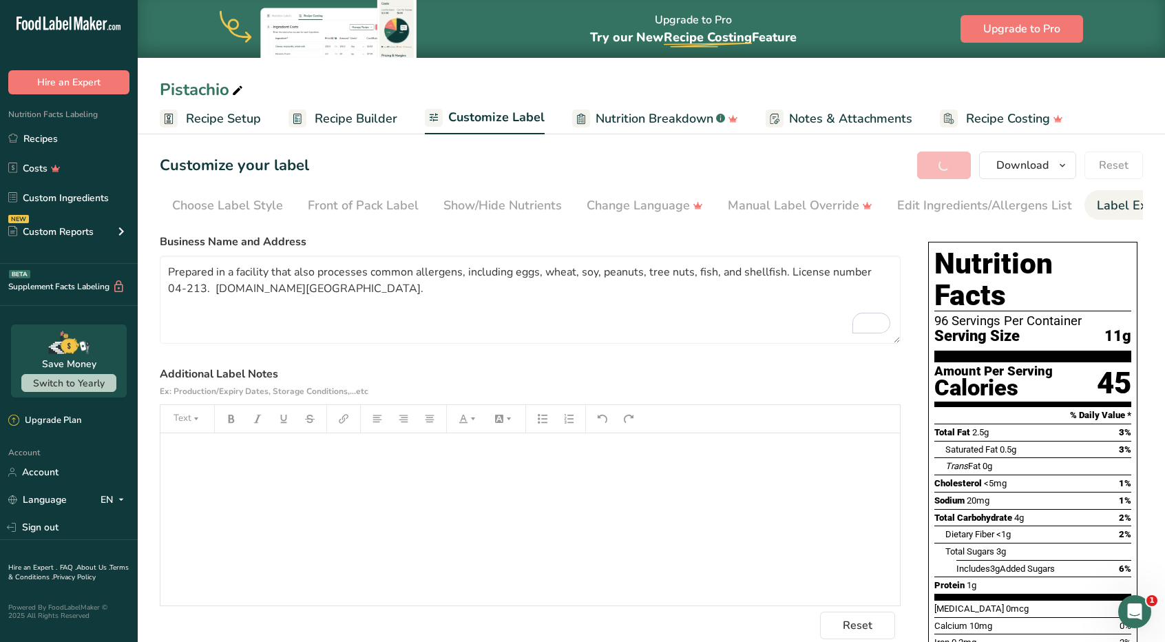
scroll to position [0, 50]
